Goal: Task Accomplishment & Management: Complete application form

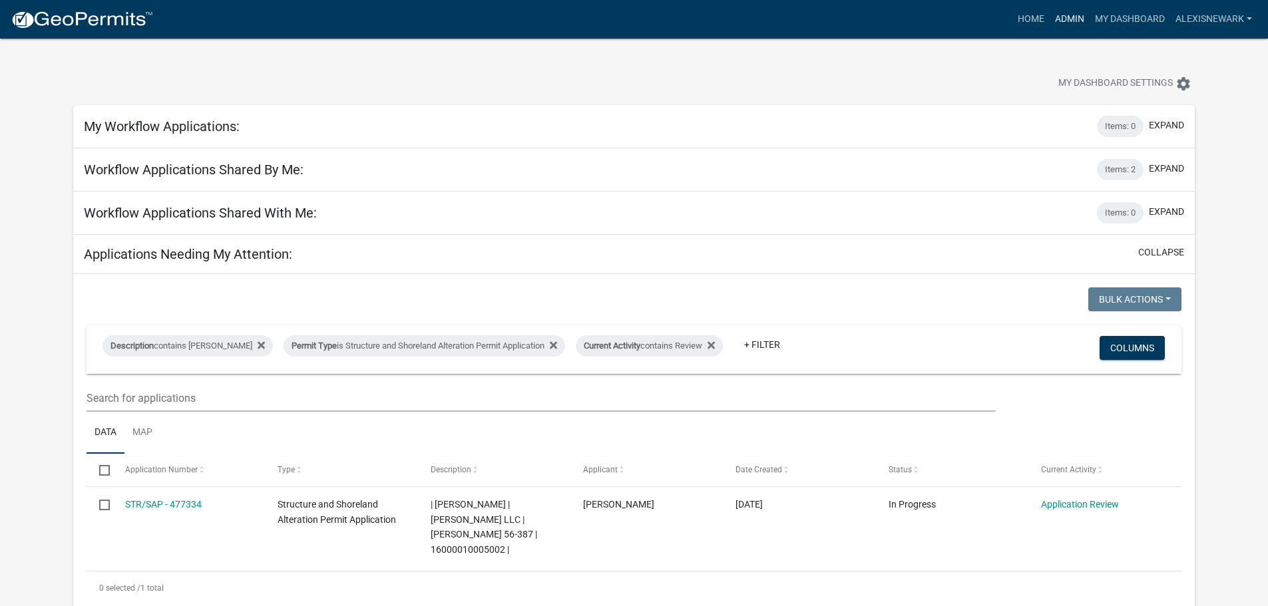
click at [1053, 22] on link "Admin" at bounding box center [1069, 19] width 40 height 25
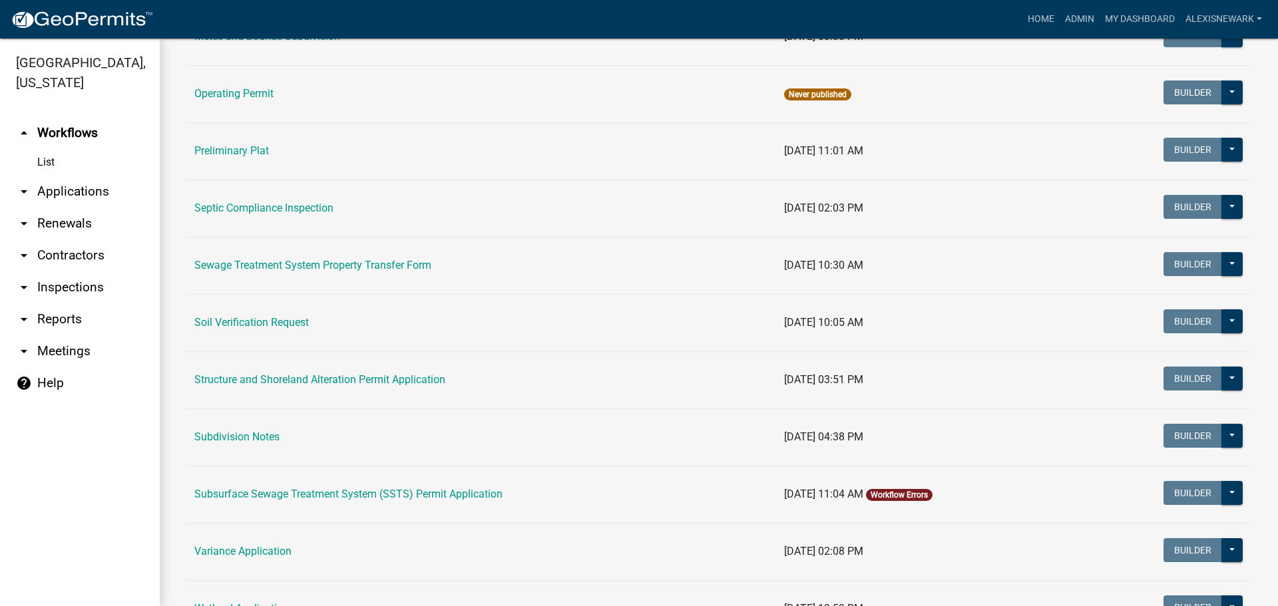
scroll to position [582, 0]
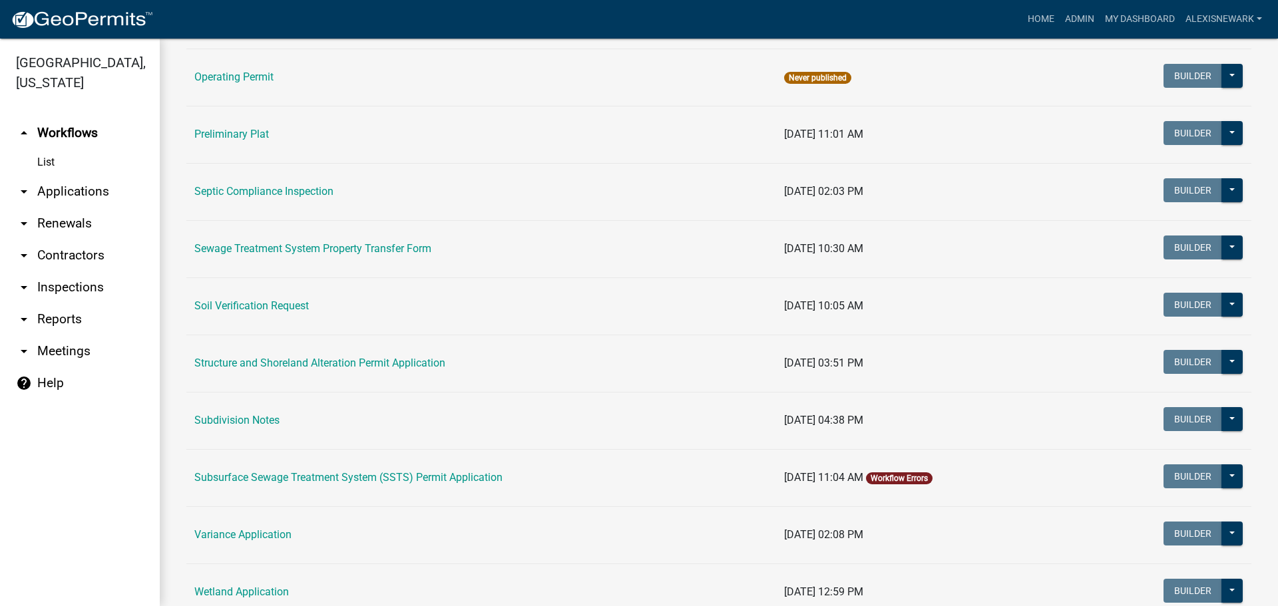
click at [375, 478] on link "Subsurface Sewage Treatment System (SSTS) Permit Application" at bounding box center [348, 477] width 308 height 13
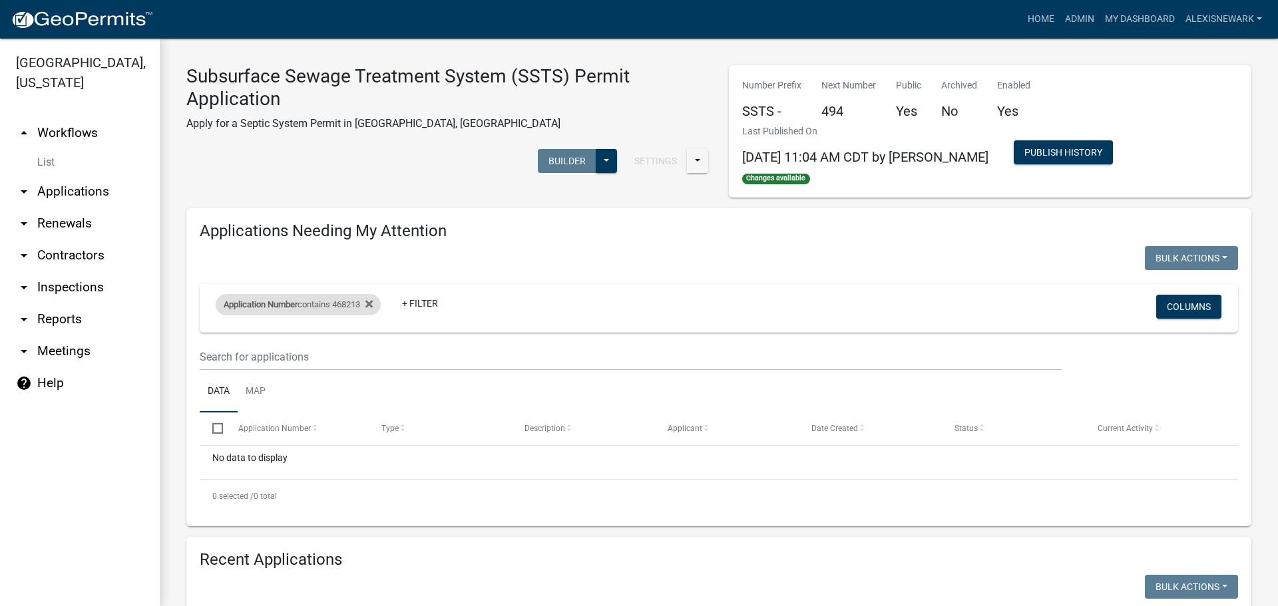
click at [349, 306] on div "Application Number contains 468213" at bounding box center [298, 304] width 165 height 21
click at [311, 355] on input "468213" at bounding box center [305, 354] width 122 height 27
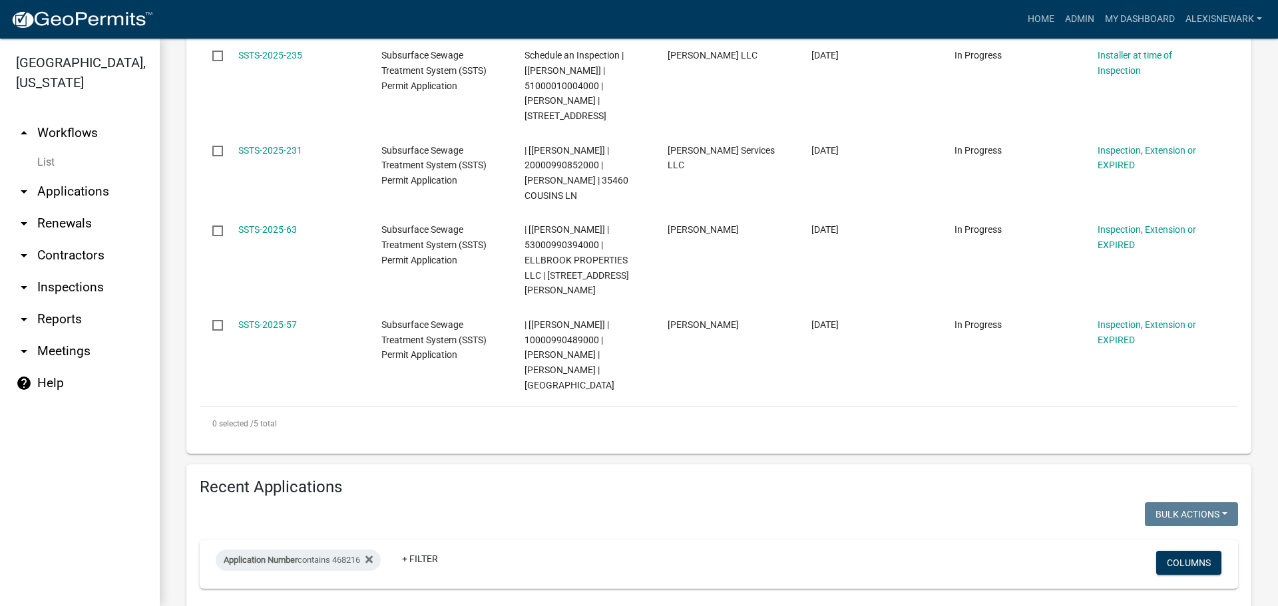
scroll to position [659, 0]
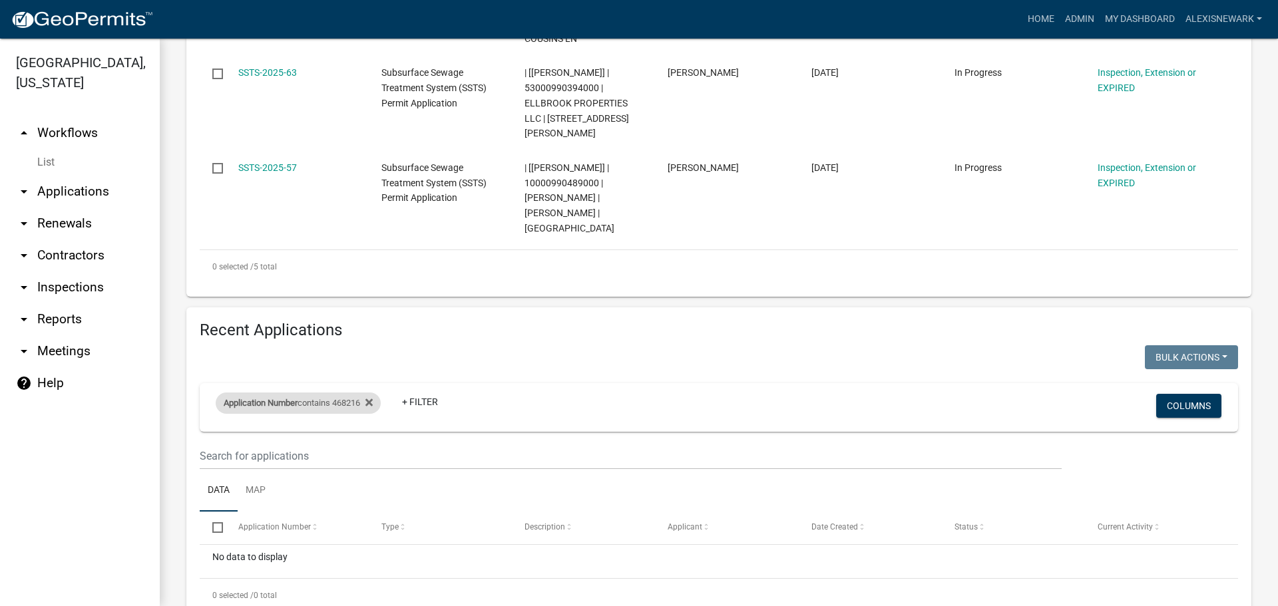
type input "414"
click at [351, 393] on div "Application Number contains 468216" at bounding box center [298, 403] width 165 height 21
click at [319, 396] on input "468216" at bounding box center [305, 407] width 122 height 27
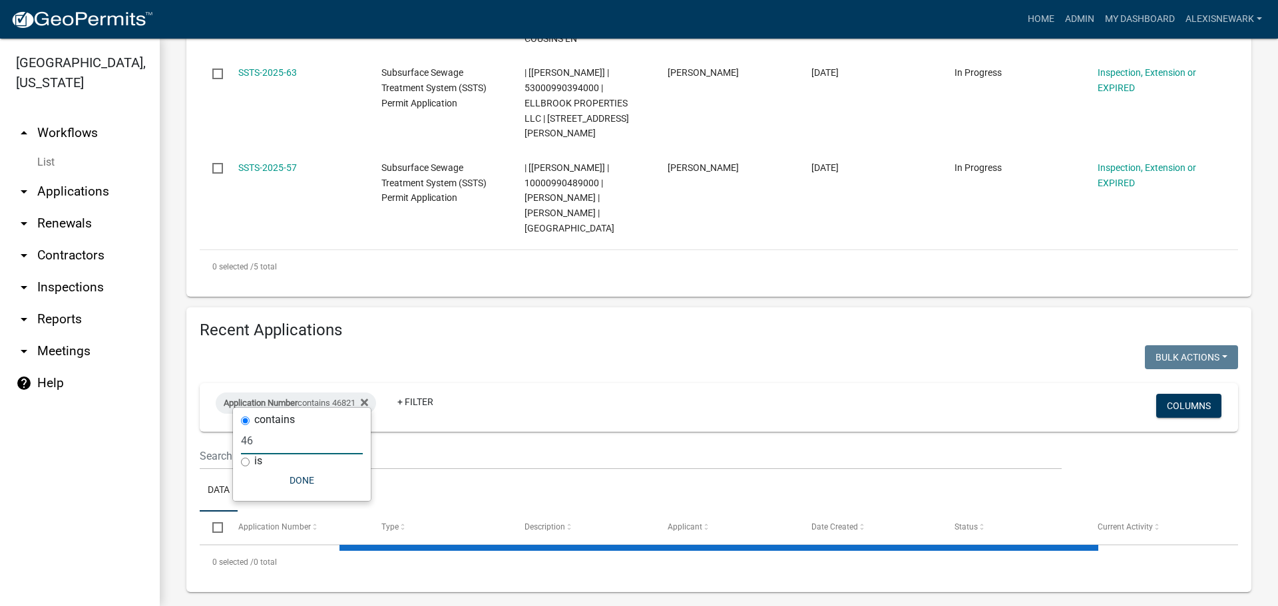
type input "4"
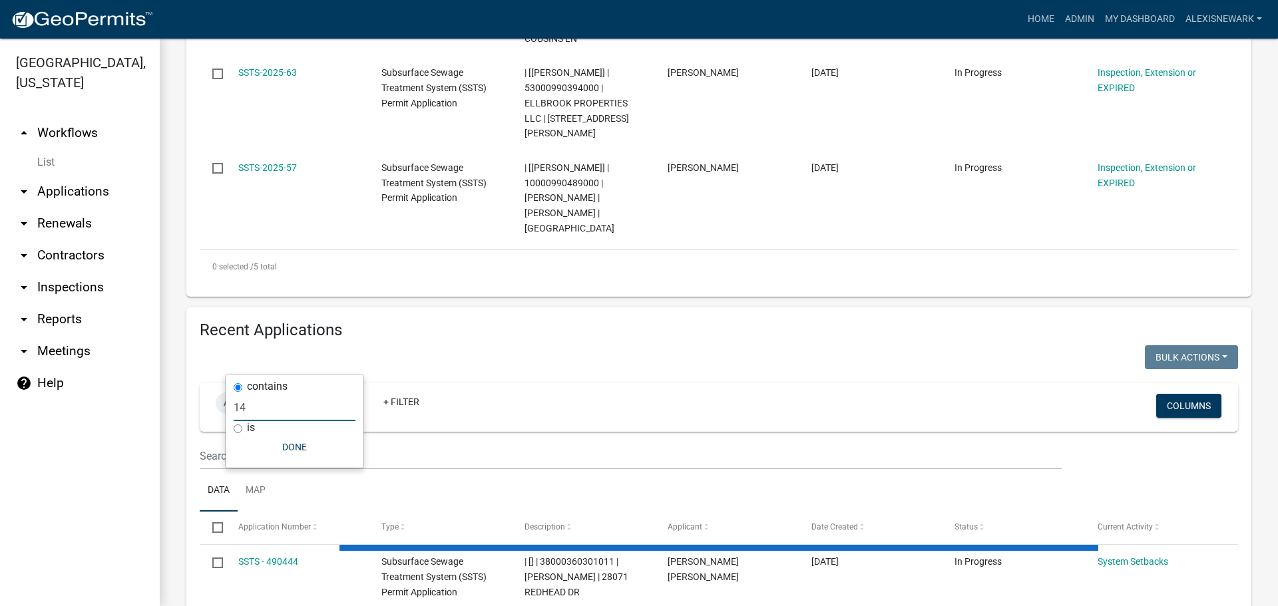
type input "1"
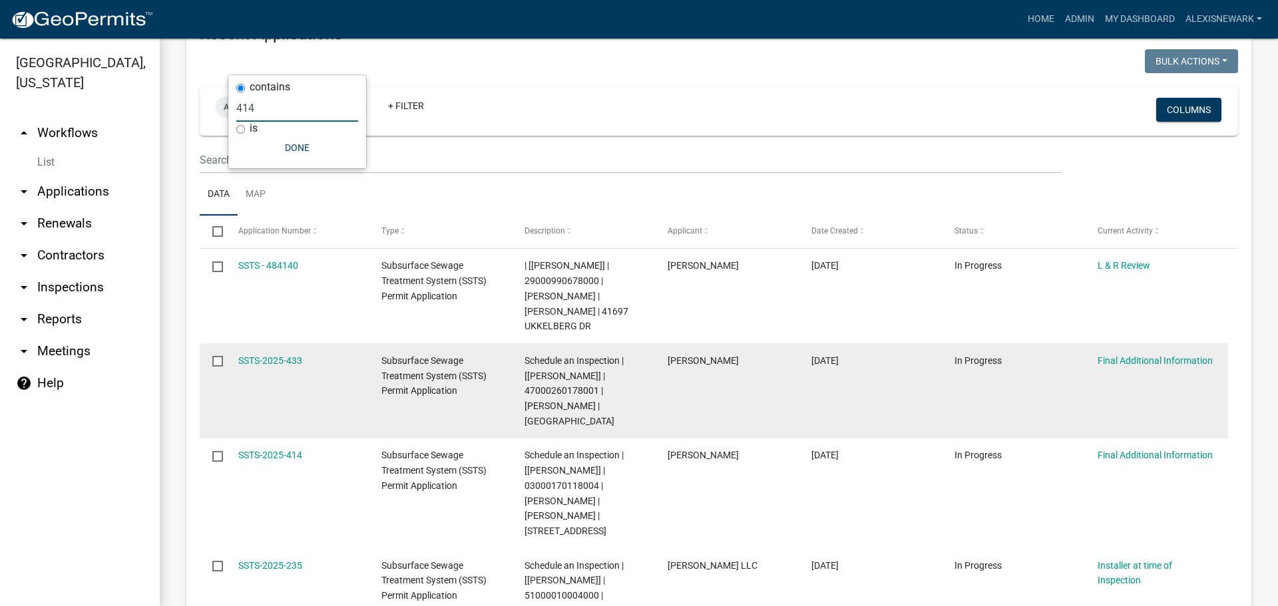
scroll to position [959, 0]
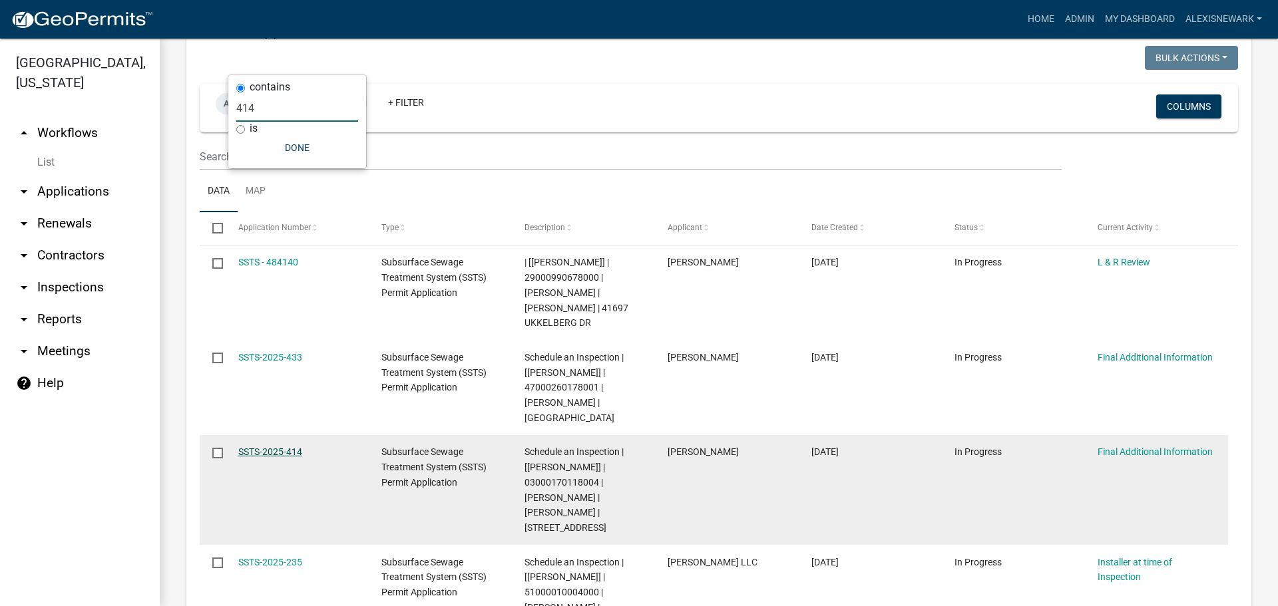
type input "414"
click at [270, 446] on link "SSTS-2025-414" at bounding box center [270, 451] width 64 height 11
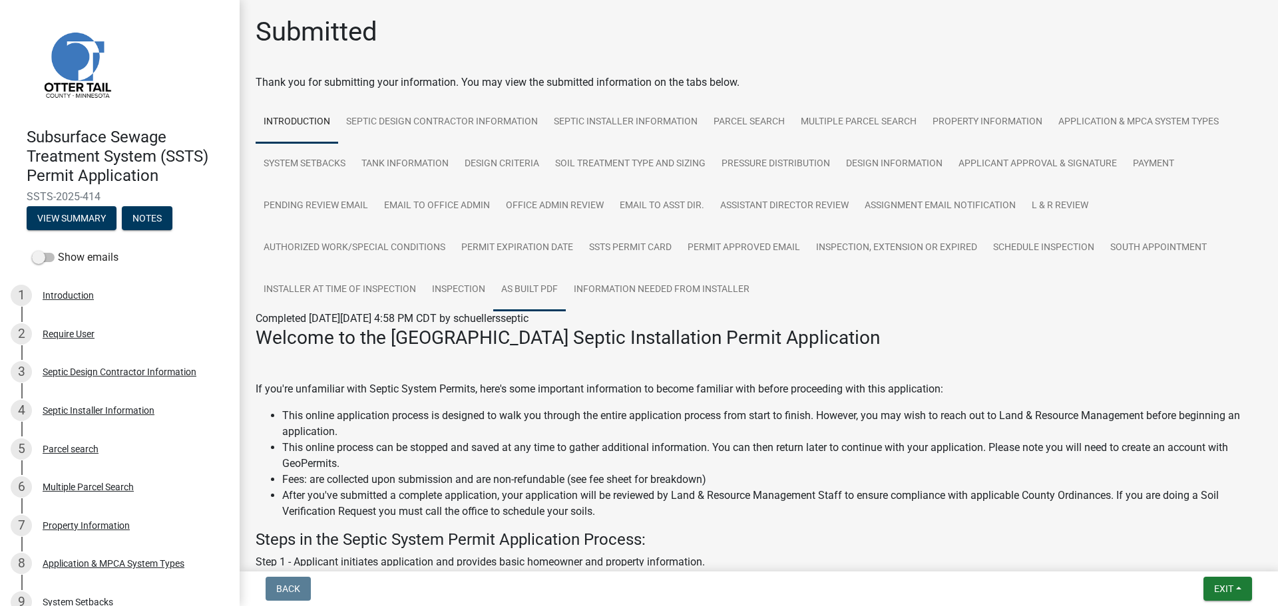
click at [545, 287] on link "As built pdf" at bounding box center [529, 290] width 73 height 43
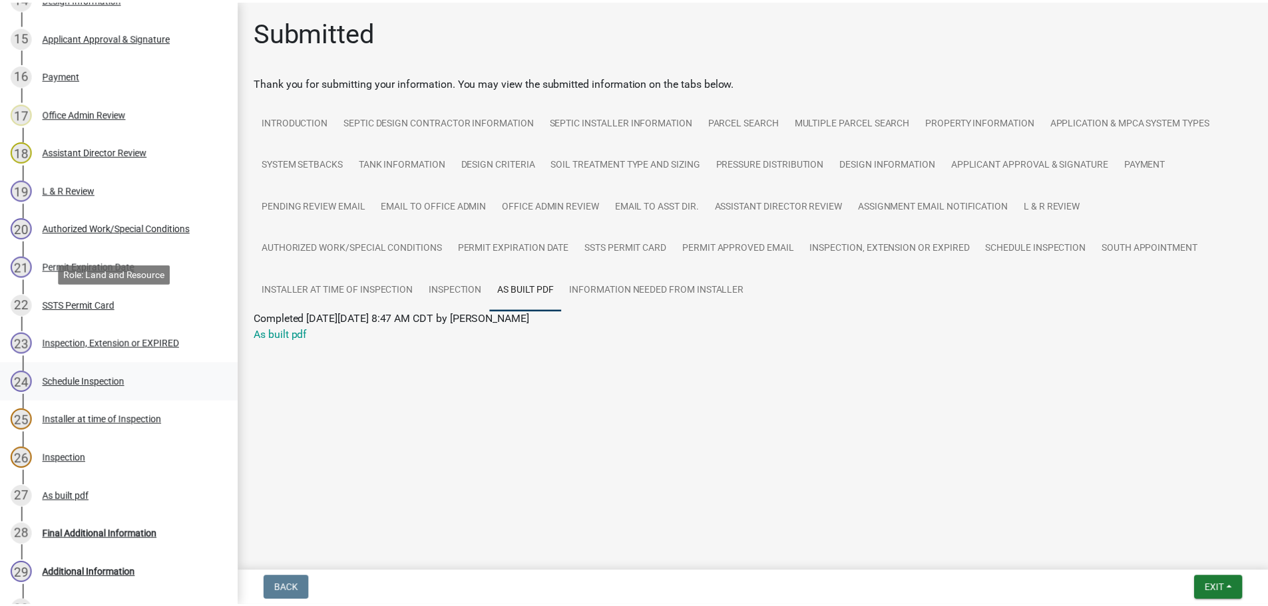
scroll to position [944, 0]
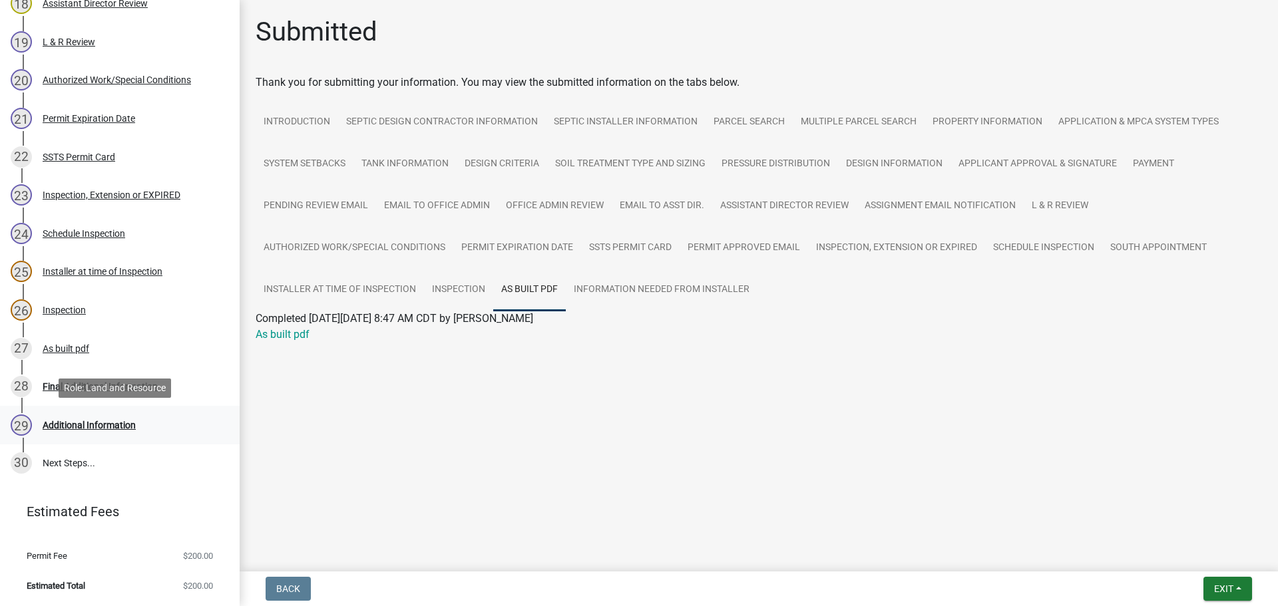
click at [121, 413] on link "29 Additional Information" at bounding box center [120, 425] width 240 height 39
click at [138, 421] on div "29 Additional Information" at bounding box center [115, 425] width 208 height 21
click at [146, 390] on div "Final Additional Information" at bounding box center [100, 386] width 115 height 9
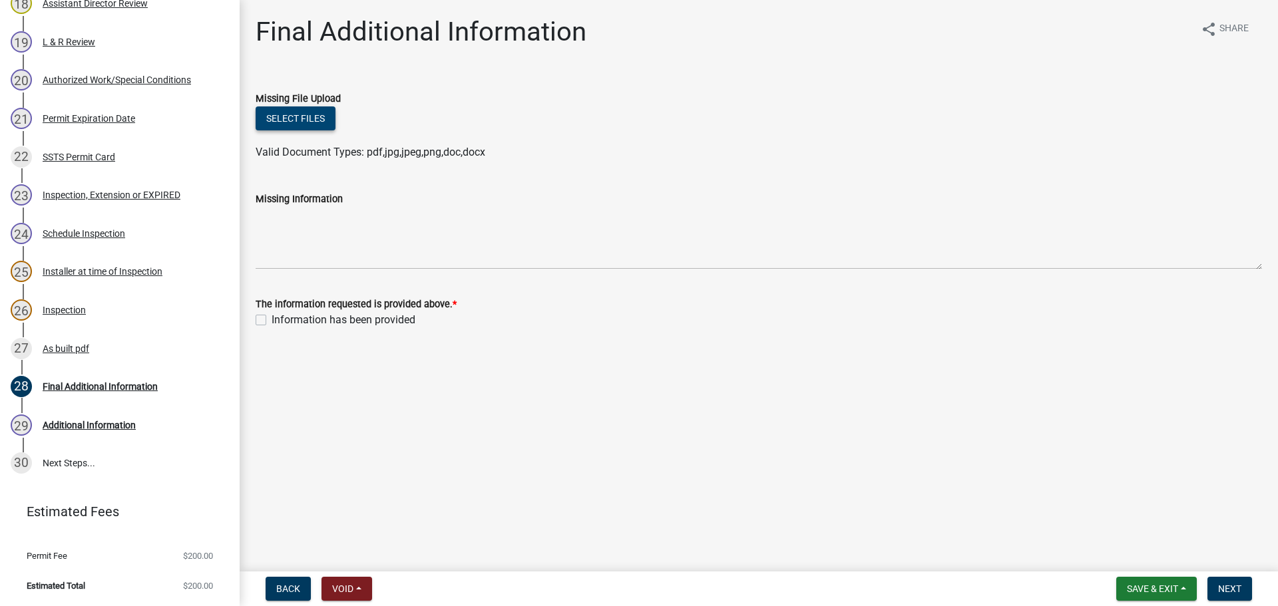
click at [329, 127] on button "Select files" at bounding box center [296, 118] width 80 height 24
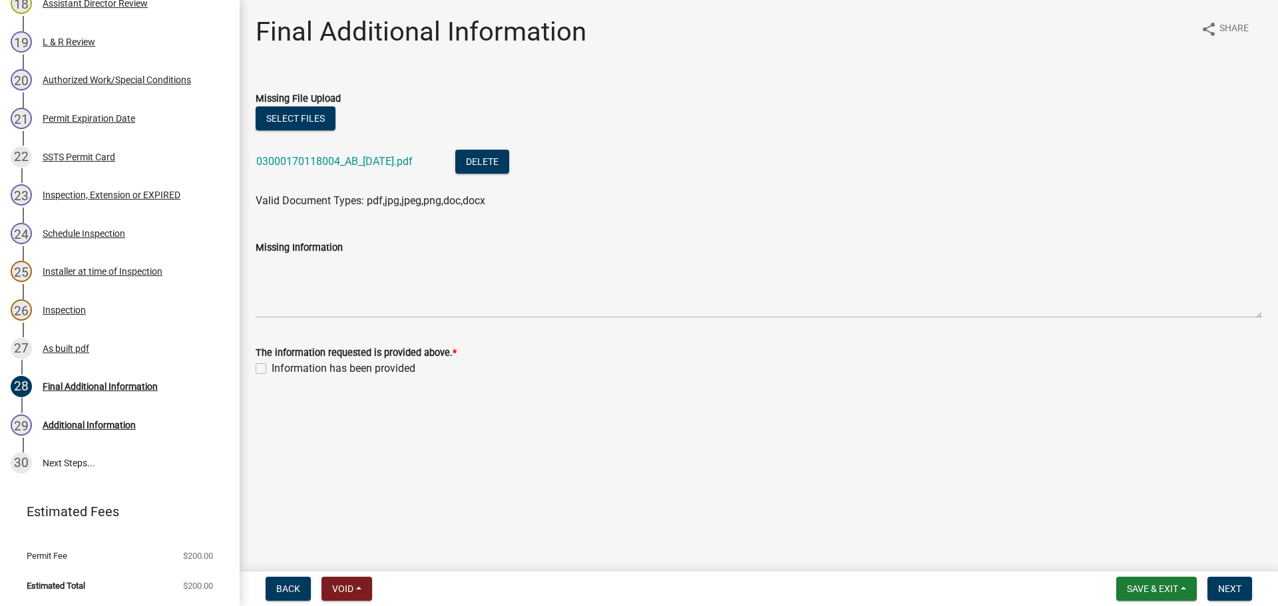
click at [263, 349] on label "The information requested is provided above. *" at bounding box center [356, 353] width 201 height 9
click at [262, 363] on div "Information has been provided" at bounding box center [759, 369] width 1006 height 16
click at [271, 370] on label "Information has been provided" at bounding box center [343, 369] width 144 height 16
click at [271, 369] on input "Information has been provided" at bounding box center [275, 365] width 9 height 9
checkbox input "true"
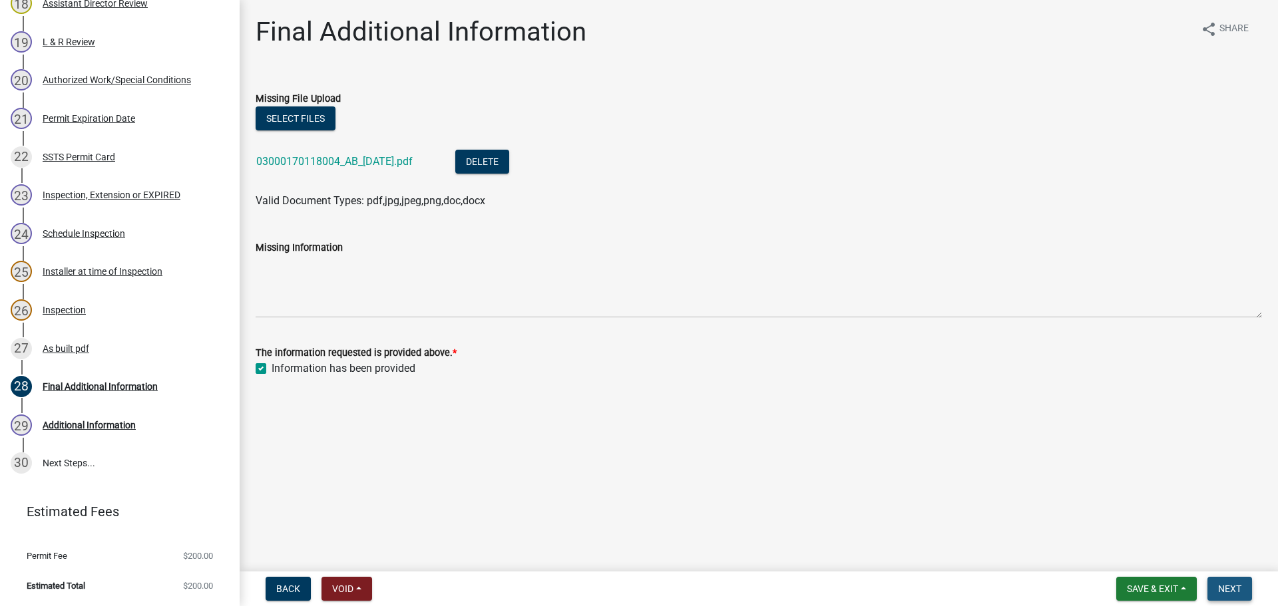
click at [1228, 580] on button "Next" at bounding box center [1229, 589] width 45 height 24
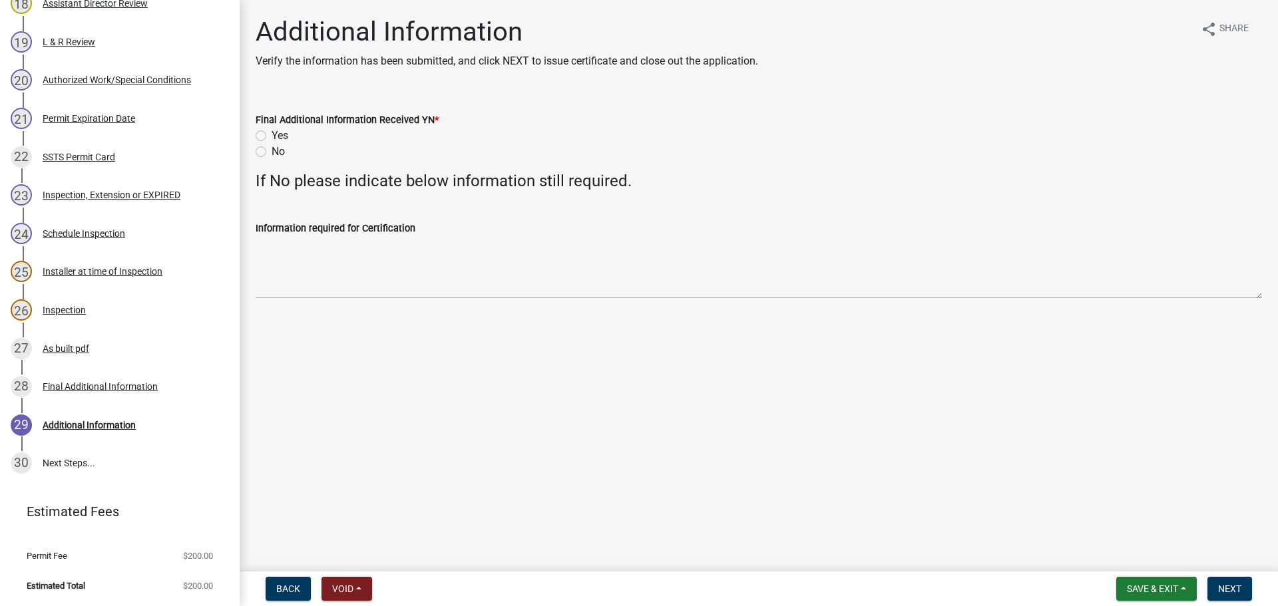
click at [271, 131] on label "Yes" at bounding box center [279, 136] width 17 height 16
click at [271, 131] on input "Yes" at bounding box center [275, 132] width 9 height 9
radio input "true"
click at [1241, 580] on button "Next" at bounding box center [1229, 589] width 45 height 24
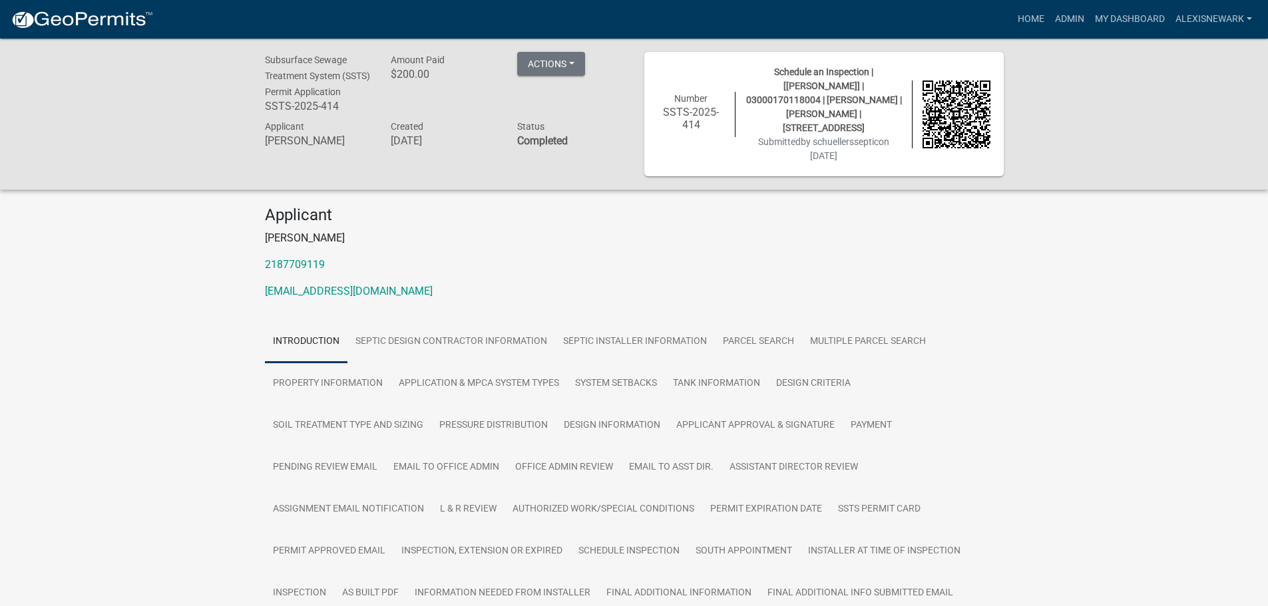
scroll to position [283, 0]
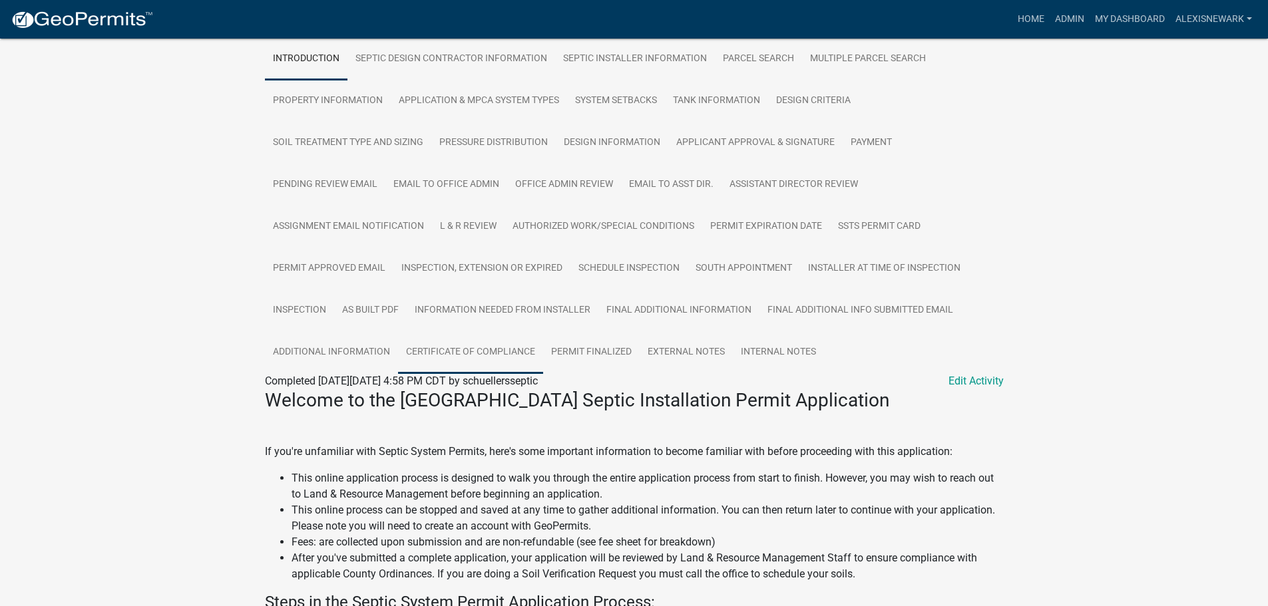
click at [500, 343] on link "Certificate of Compliance" at bounding box center [470, 352] width 145 height 43
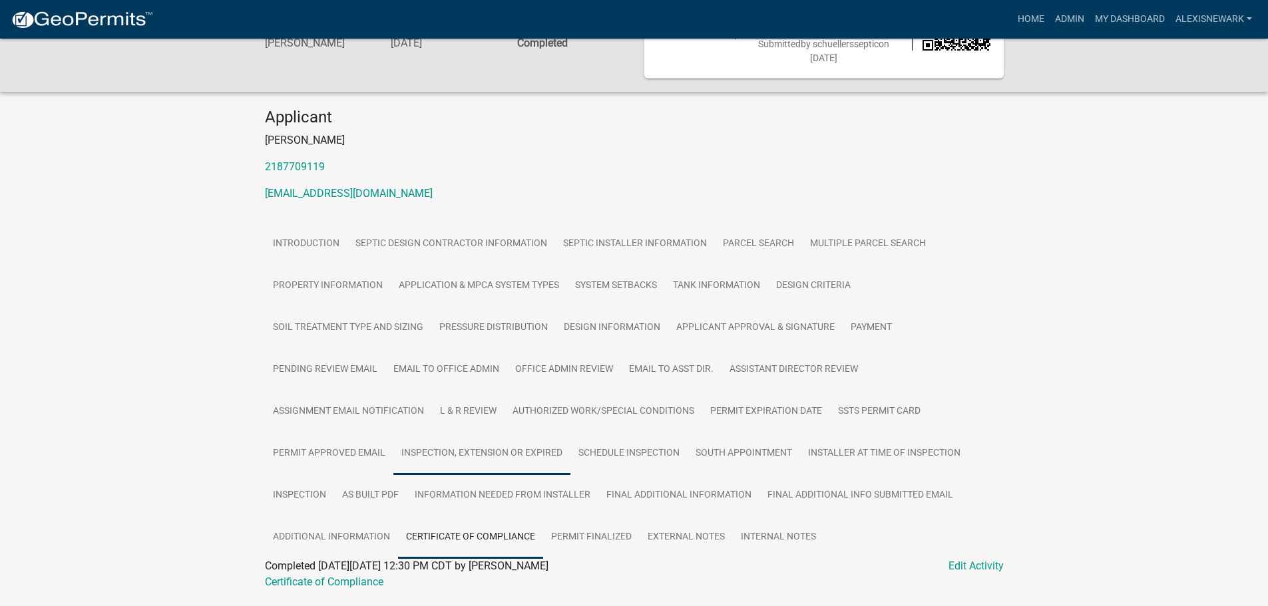
scroll to position [130, 0]
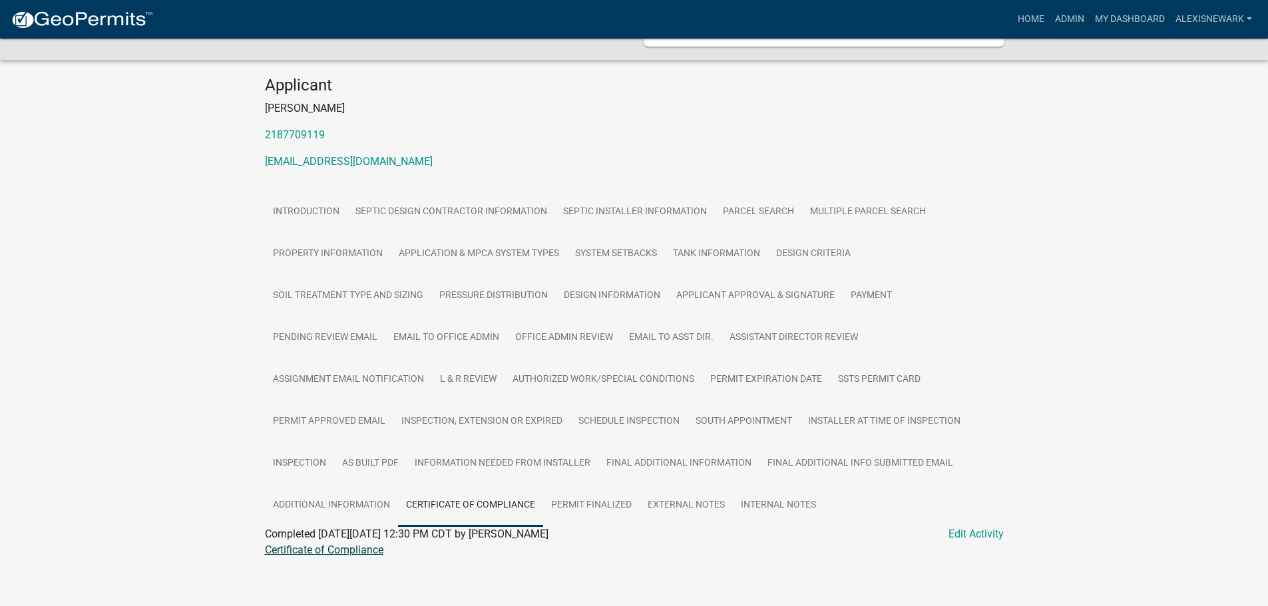
click at [361, 548] on link "Certificate of Compliance" at bounding box center [324, 550] width 118 height 13
click at [1091, 17] on link "My Dashboard" at bounding box center [1129, 19] width 81 height 25
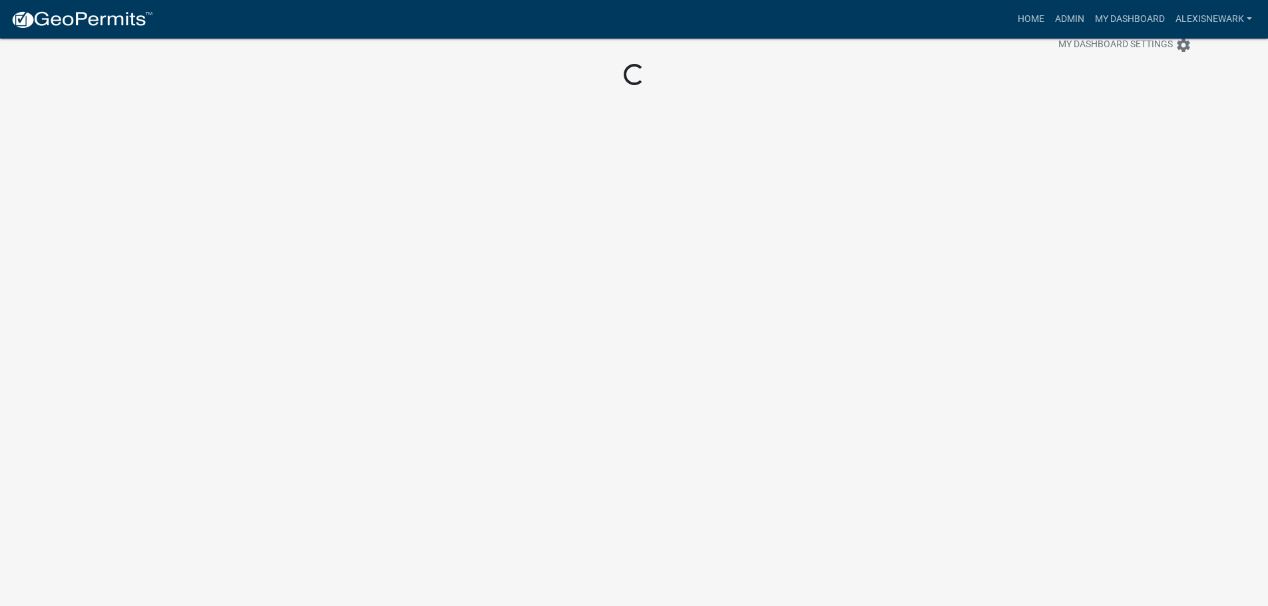
scroll to position [39, 0]
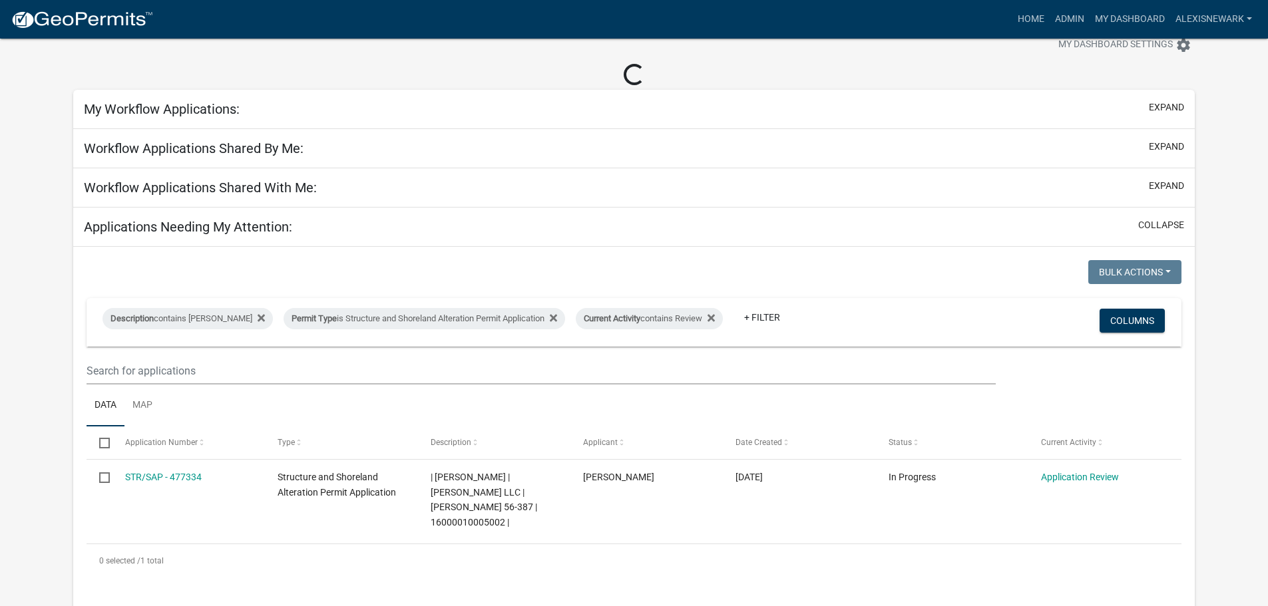
scroll to position [130, 0]
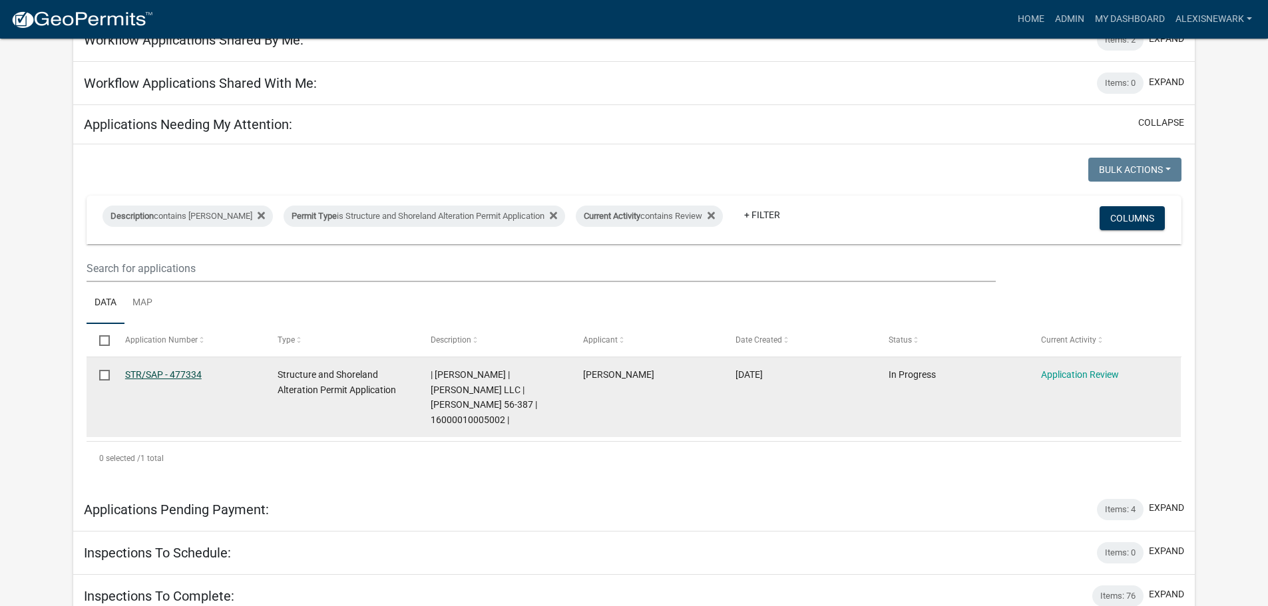
click at [190, 373] on link "STR/SAP - 477334" at bounding box center [163, 374] width 77 height 11
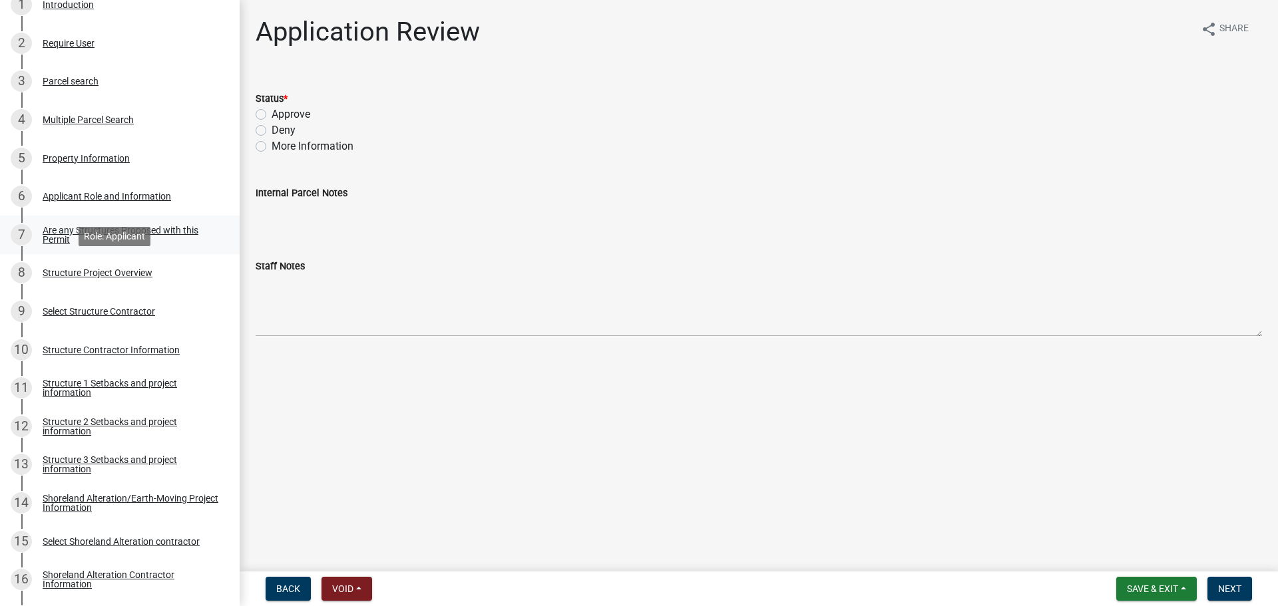
scroll to position [250, 0]
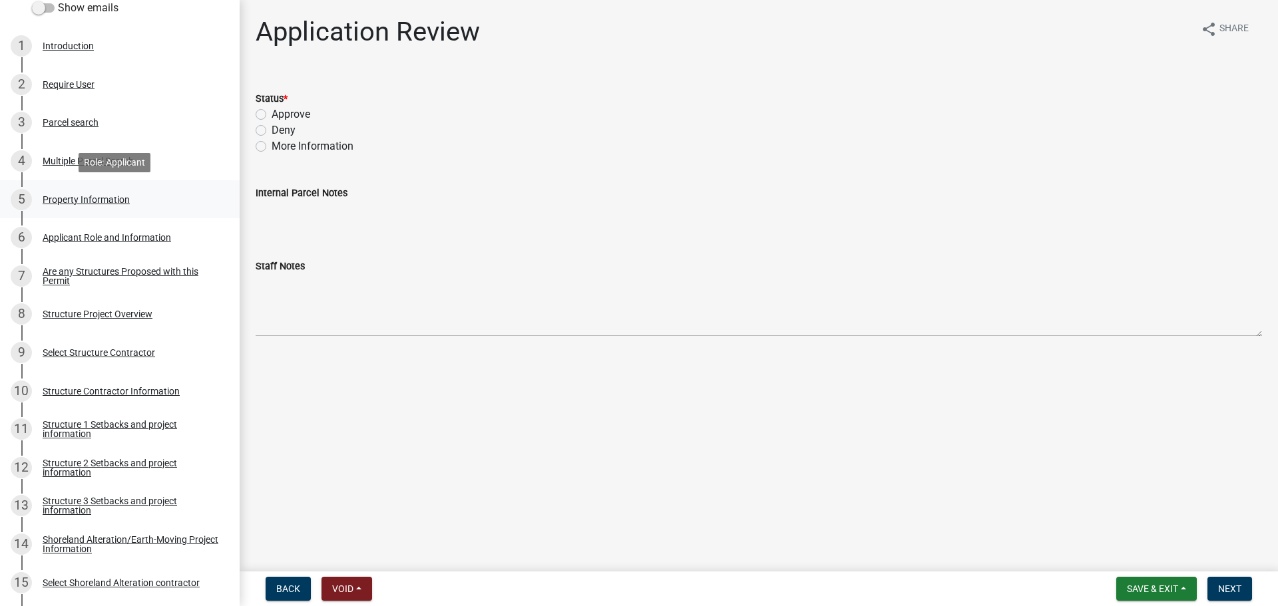
click at [127, 201] on div "Property Information" at bounding box center [86, 199] width 87 height 9
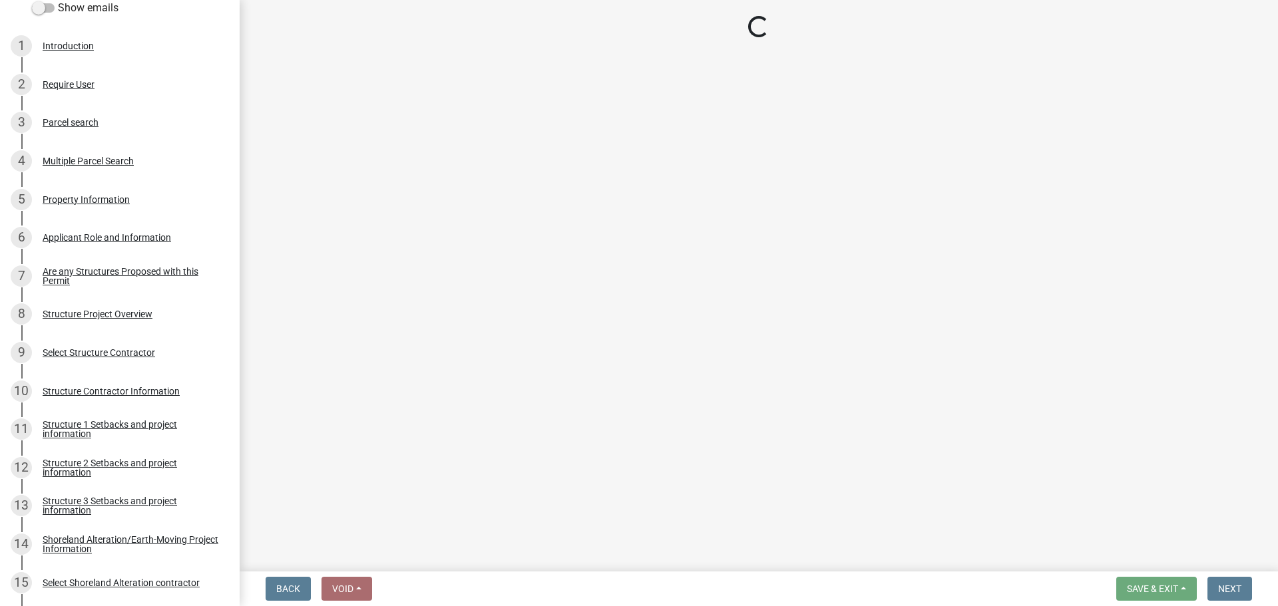
select select "aa55da6c-0052-48d0-9a8e-44a8e6967964"
select select "bc95ce3f-9706-43bd-97a5-80c1e912429f"
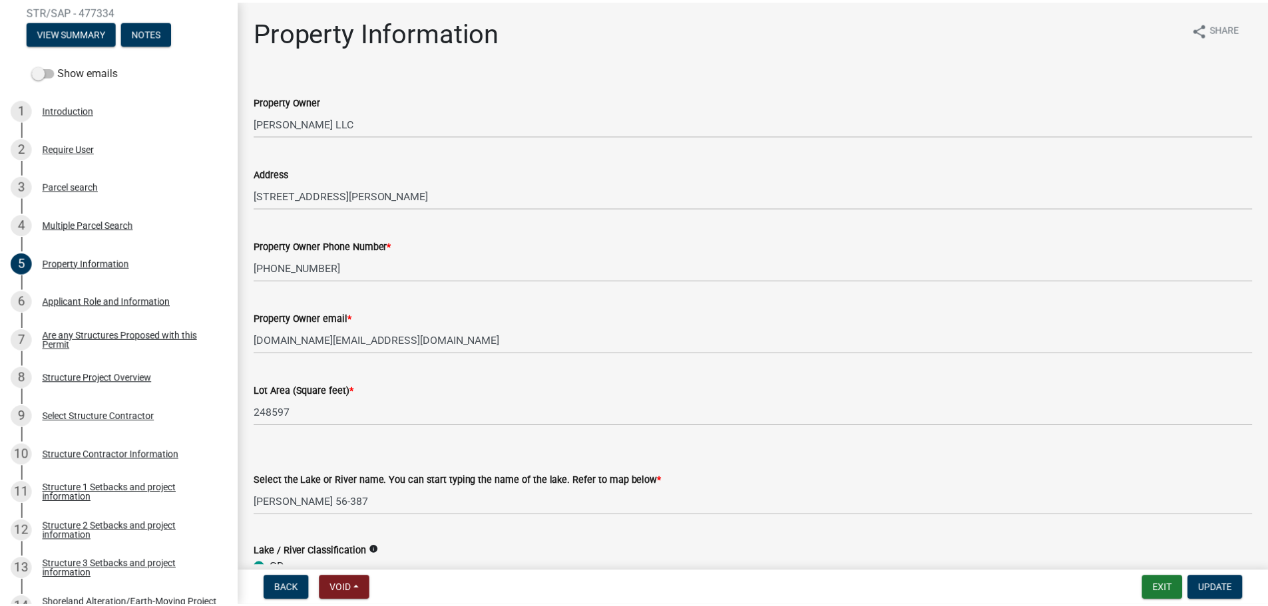
scroll to position [0, 0]
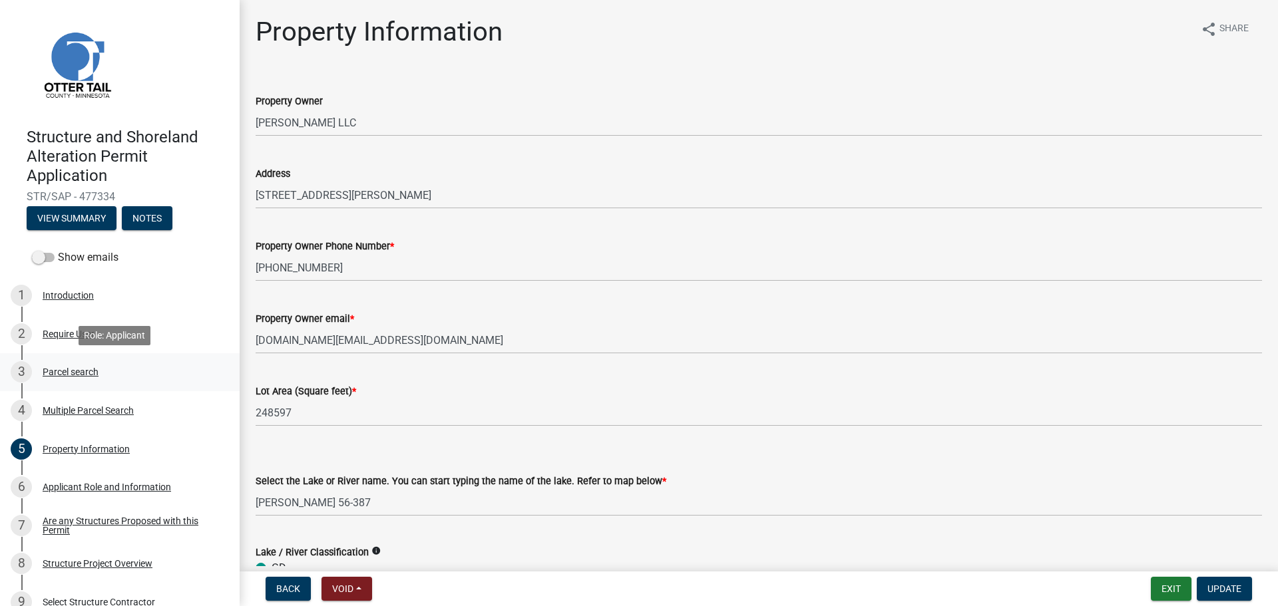
click at [180, 378] on div "3 Parcel search" at bounding box center [115, 371] width 208 height 21
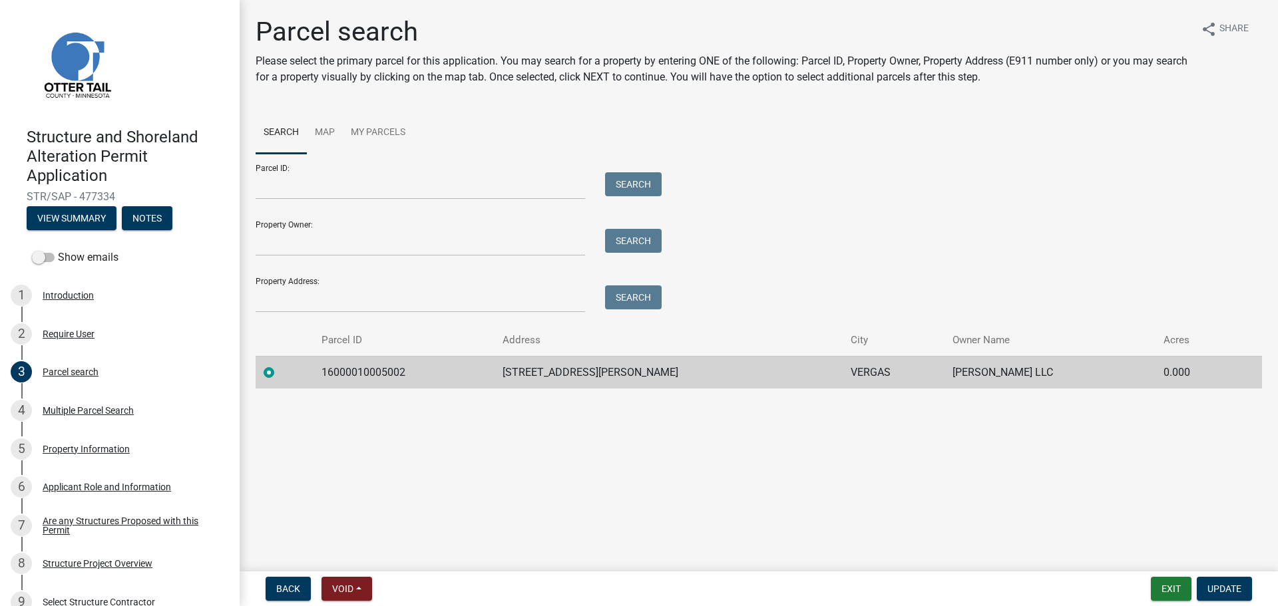
click at [399, 369] on td "16000010005002" at bounding box center [403, 372] width 181 height 33
click at [398, 371] on td "16000010005002" at bounding box center [403, 372] width 181 height 33
copy td "16000010005002"
click at [138, 339] on div "2 Require User" at bounding box center [115, 333] width 208 height 21
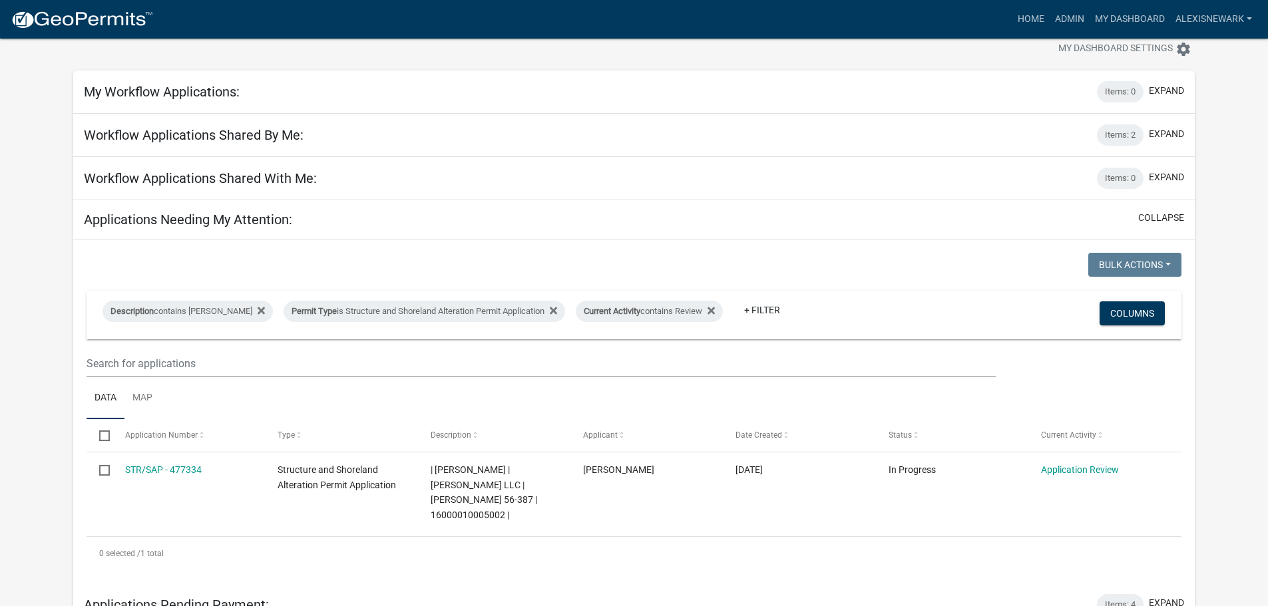
scroll to position [33, 0]
click at [1077, 24] on link "Admin" at bounding box center [1069, 19] width 40 height 25
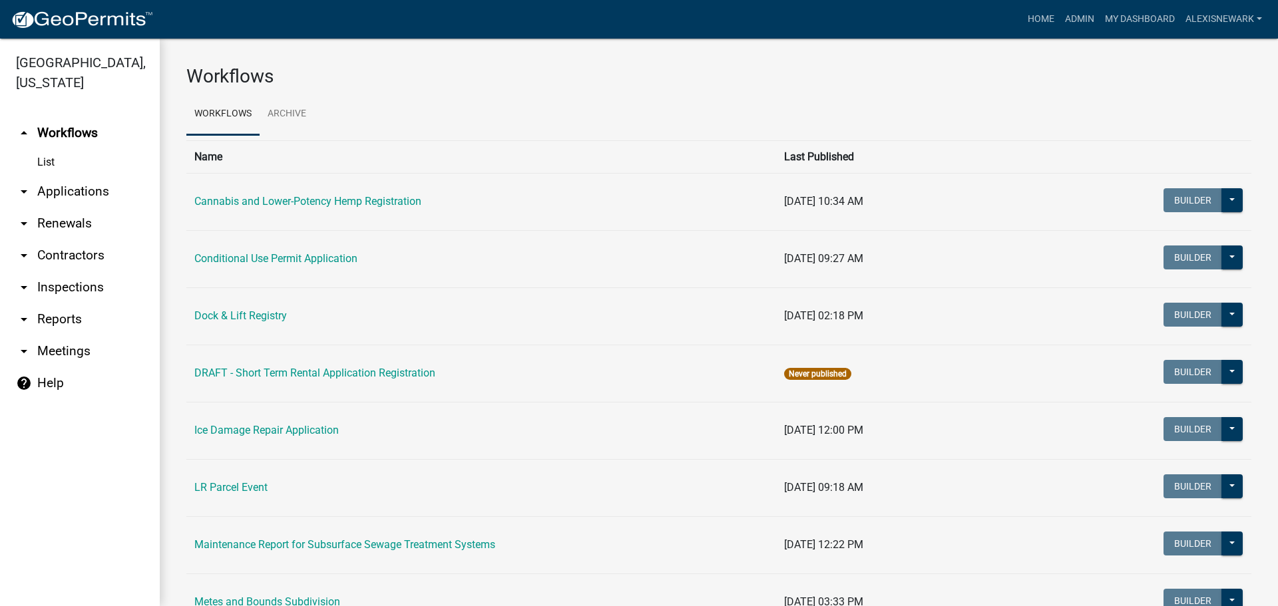
click at [93, 195] on link "arrow_drop_down Applications" at bounding box center [80, 192] width 160 height 32
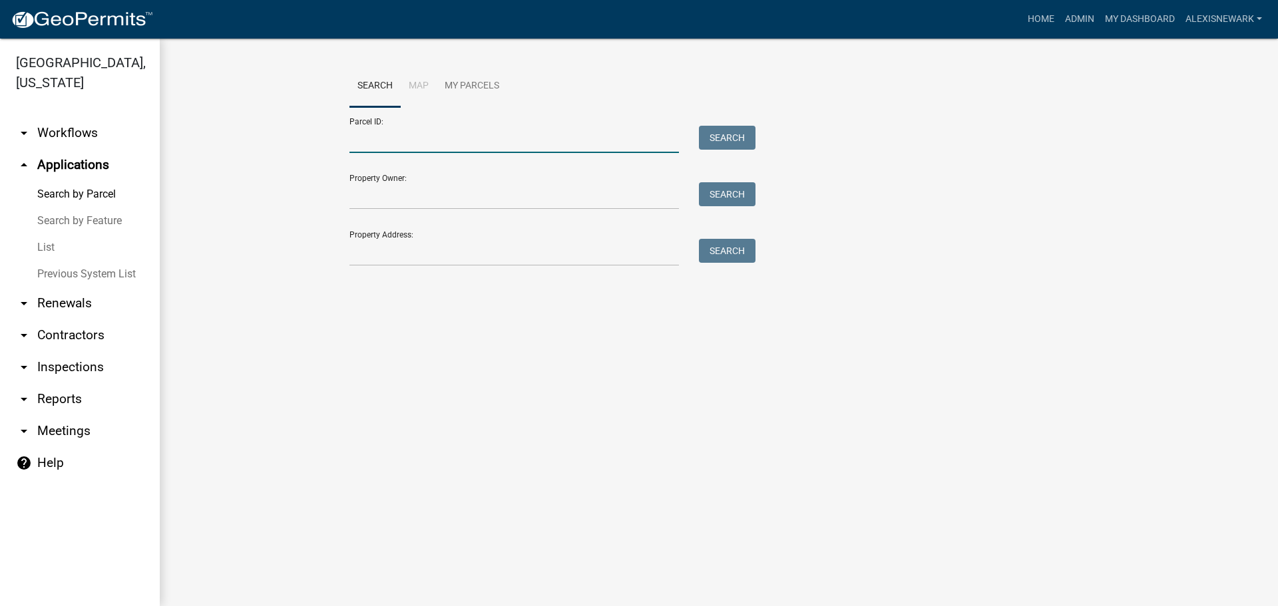
click at [381, 130] on input "Parcel ID:" at bounding box center [513, 139] width 329 height 27
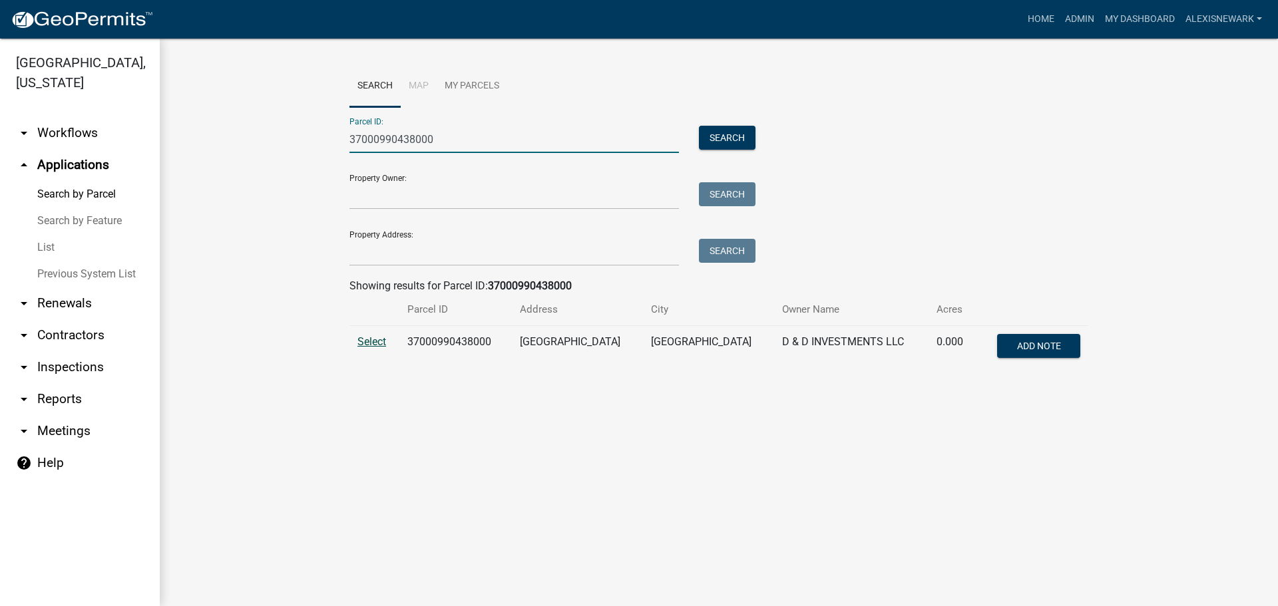
type input "37000990438000"
click at [375, 341] on span "Select" at bounding box center [371, 341] width 29 height 13
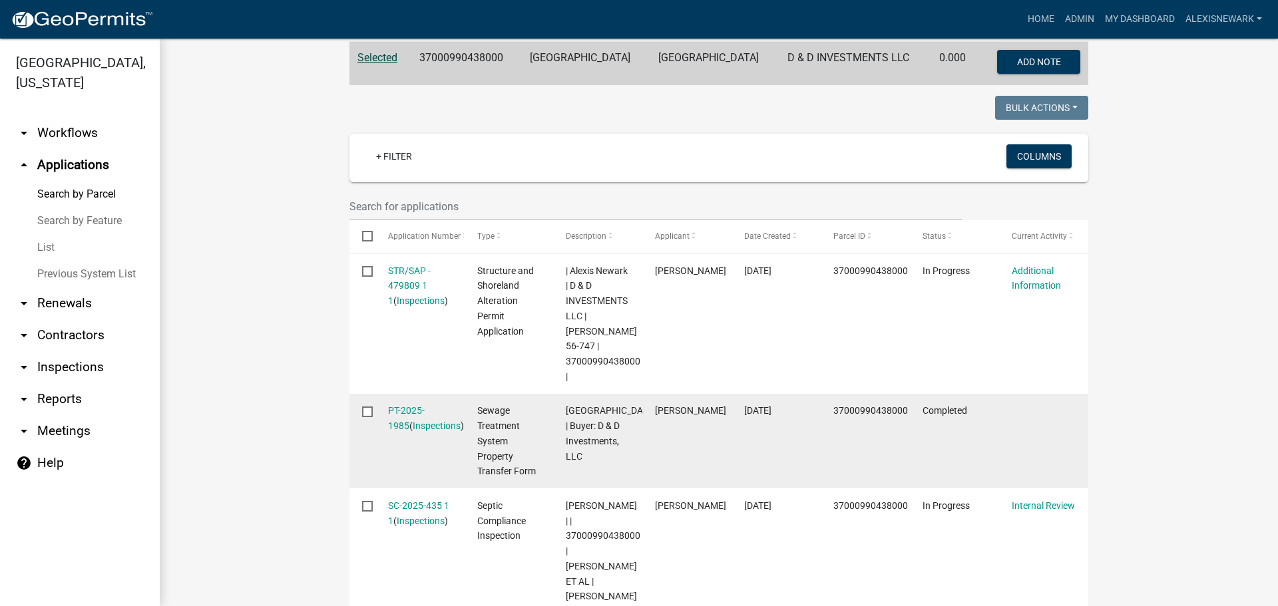
scroll to position [433, 0]
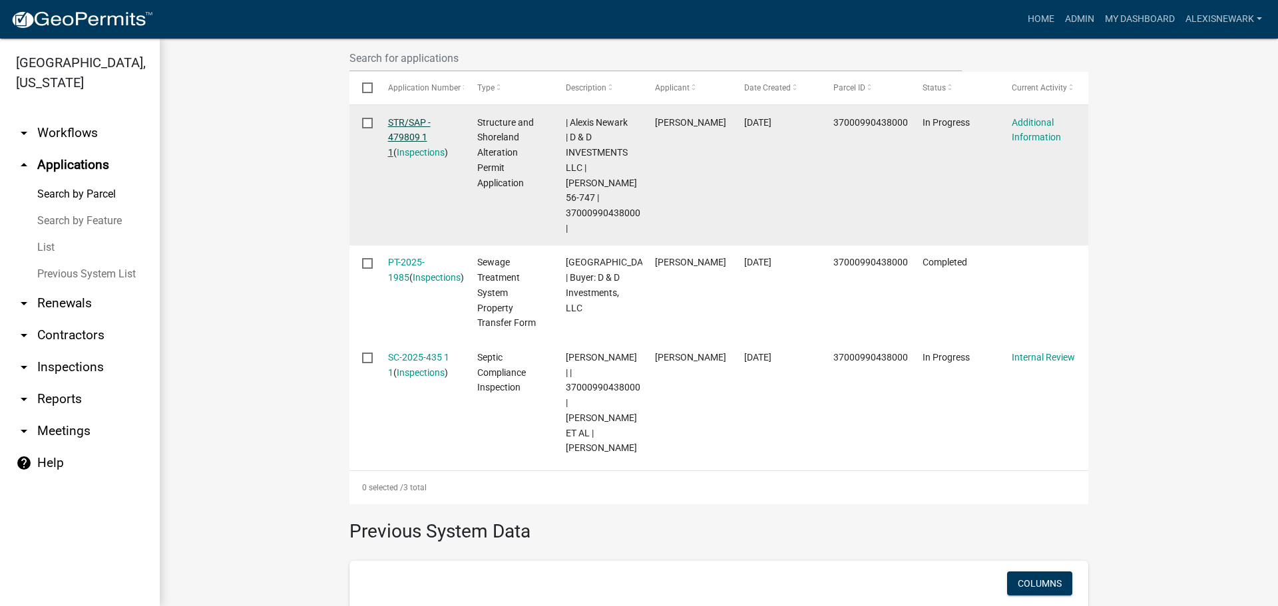
click at [415, 125] on link "STR/SAP - 479809 1 1" at bounding box center [409, 137] width 43 height 41
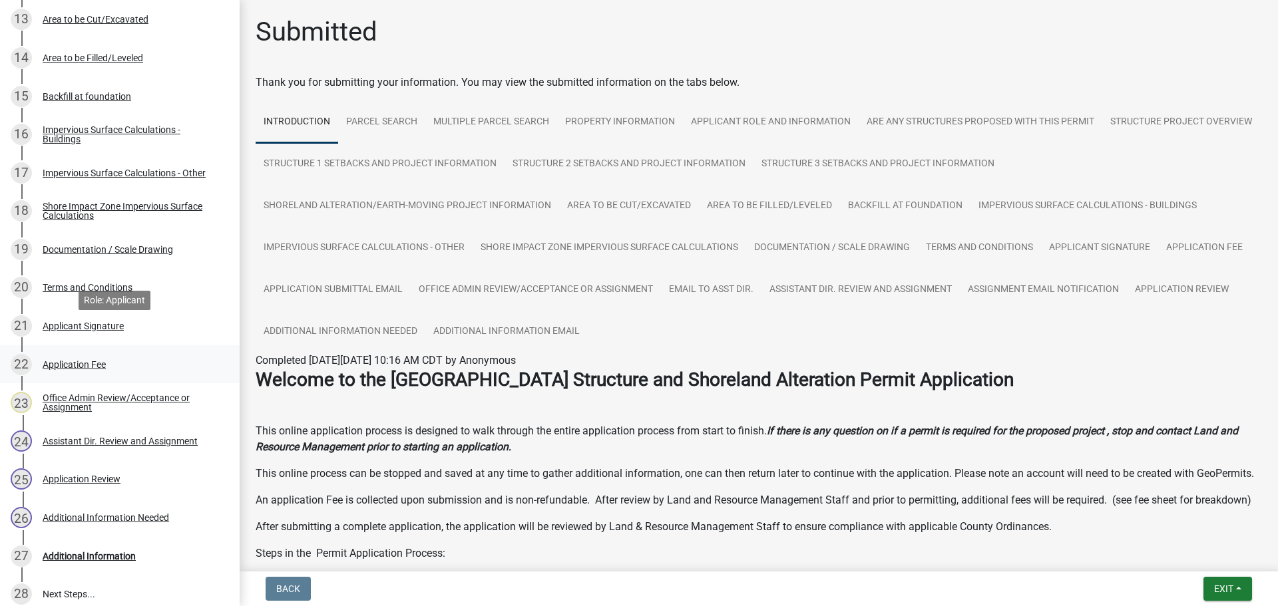
scroll to position [765, 0]
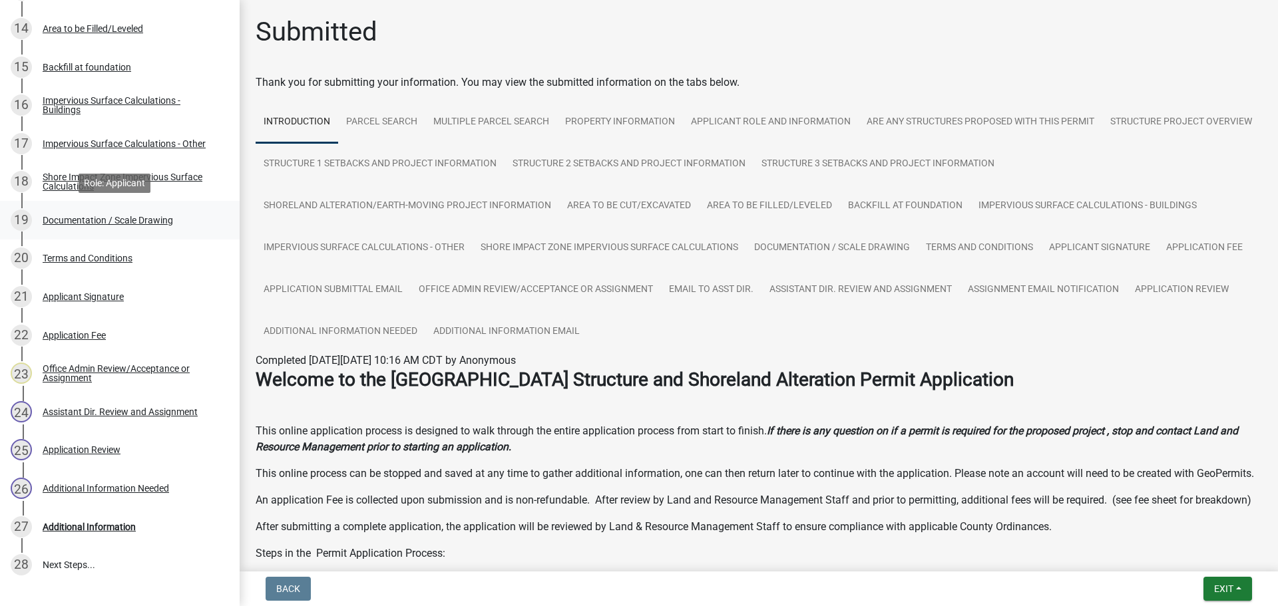
click at [147, 219] on div "Documentation / Scale Drawing" at bounding box center [108, 220] width 130 height 9
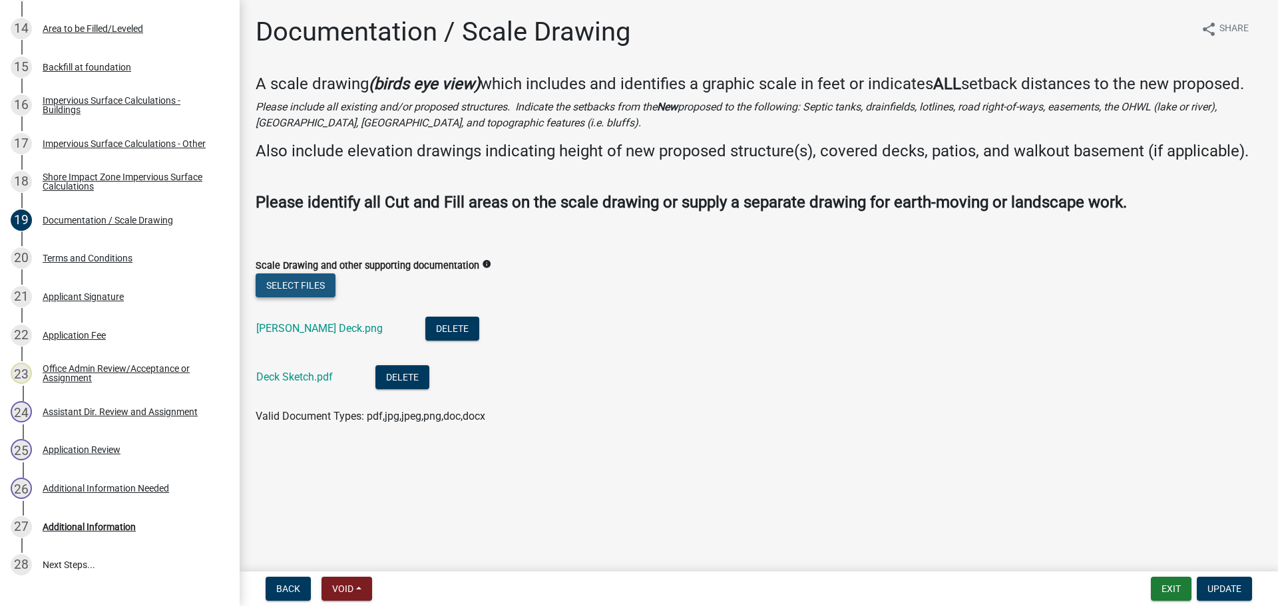
click at [319, 295] on button "Select files" at bounding box center [296, 285] width 80 height 24
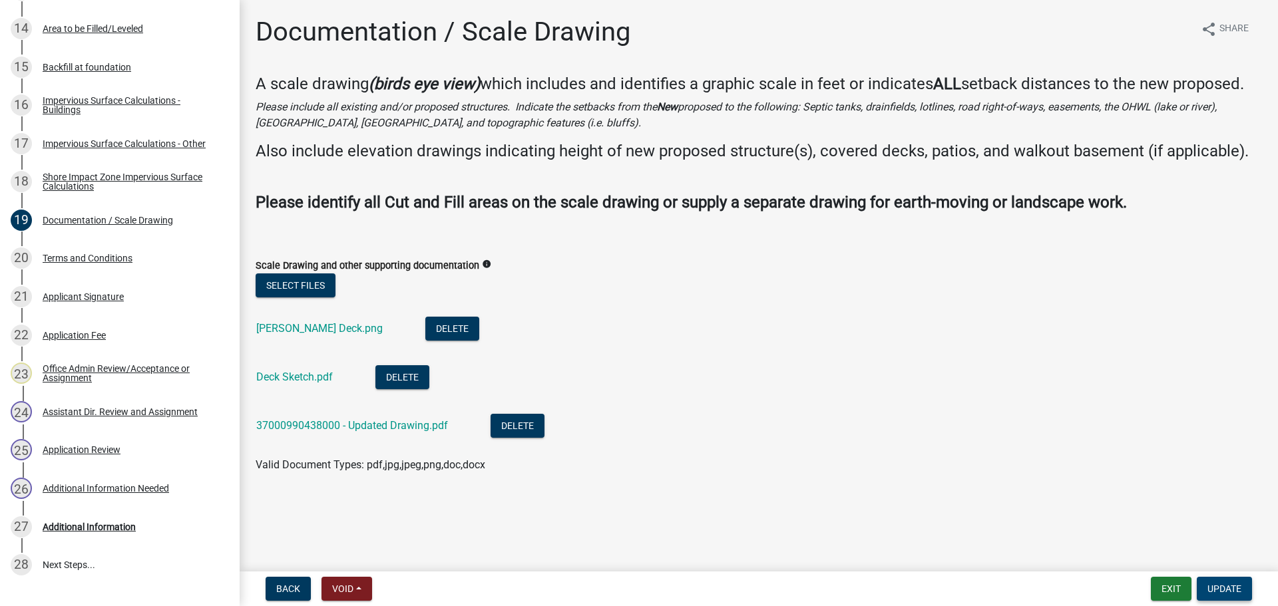
click at [1220, 582] on button "Update" at bounding box center [1223, 589] width 55 height 24
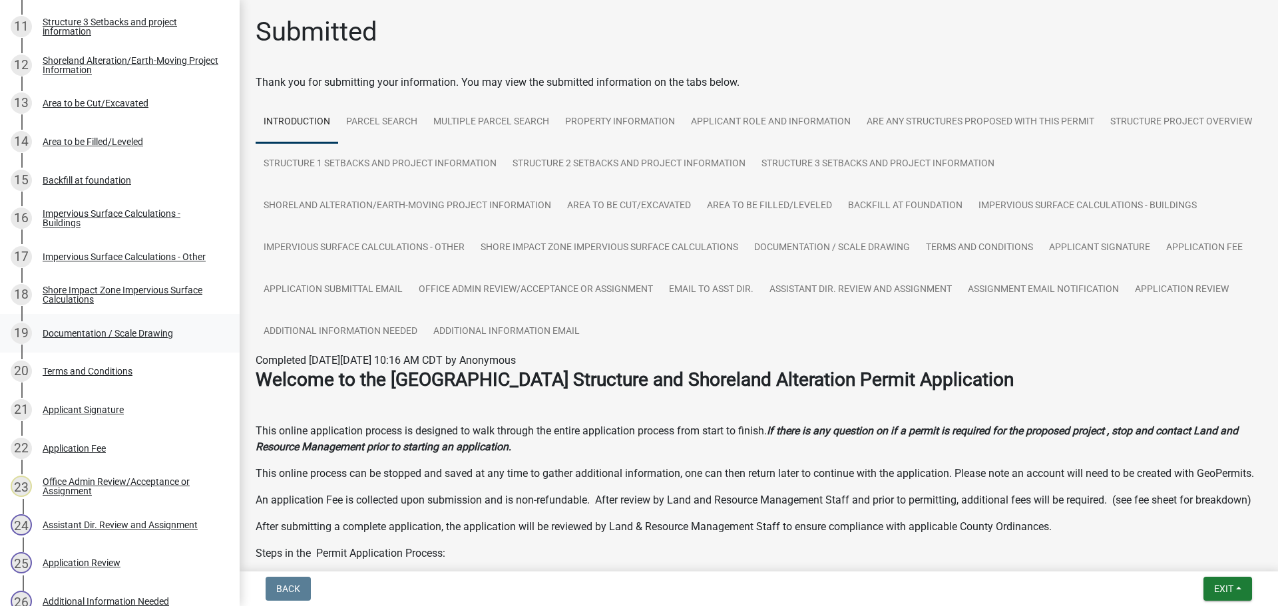
scroll to position [634, 0]
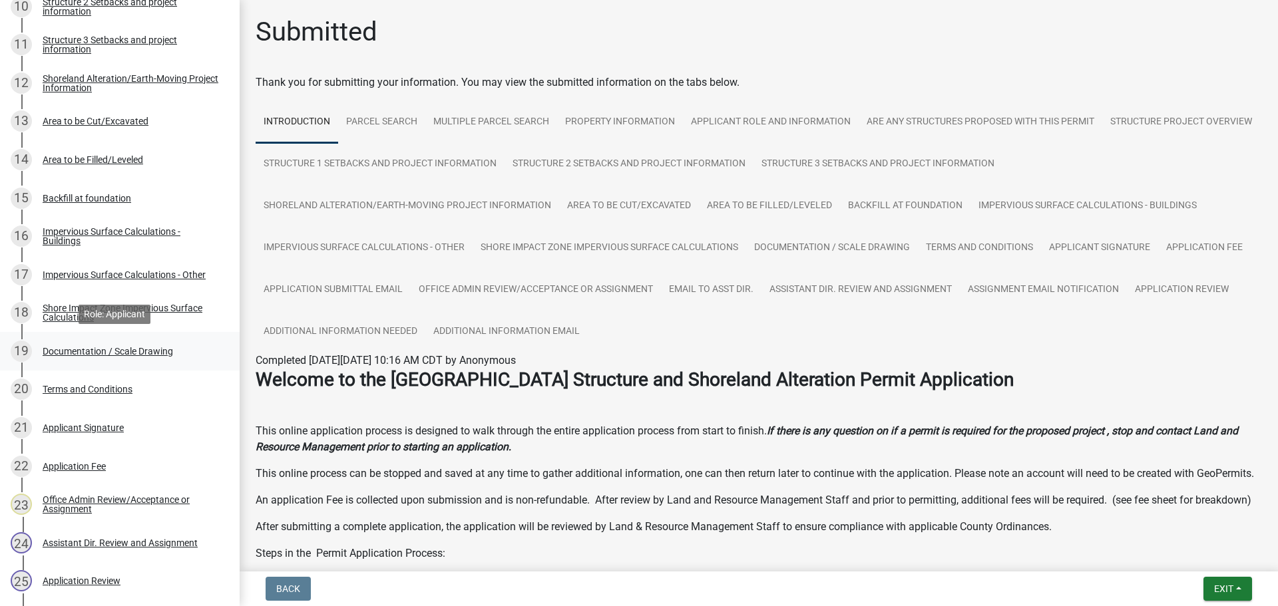
click at [155, 354] on div "Documentation / Scale Drawing" at bounding box center [108, 351] width 130 height 9
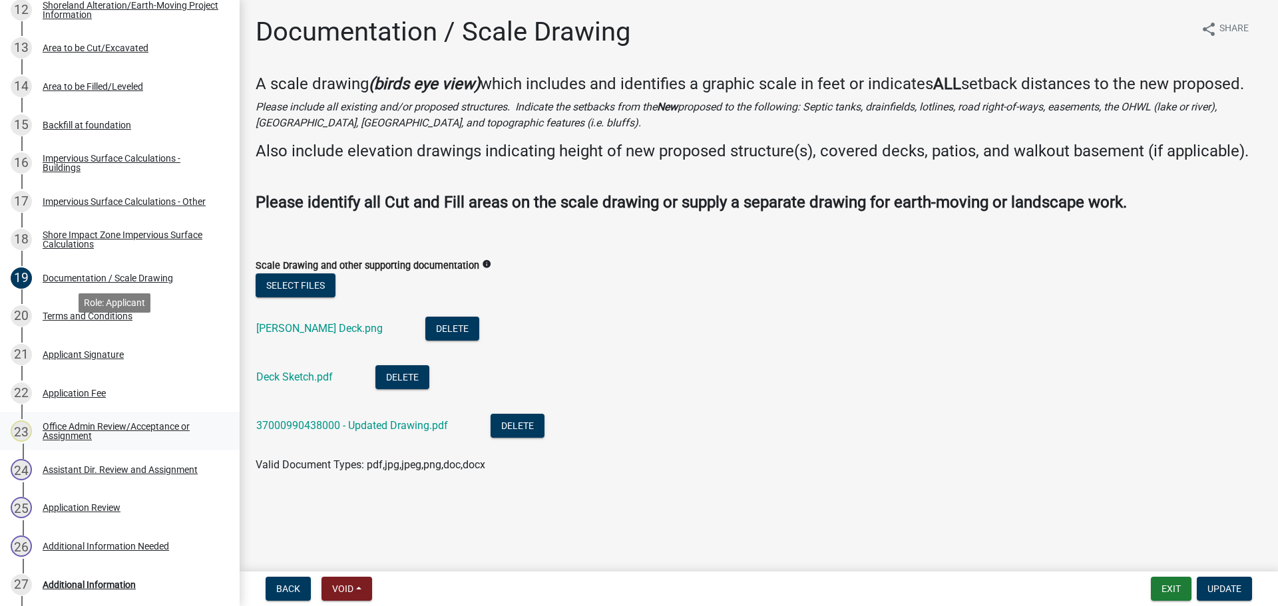
scroll to position [867, 0]
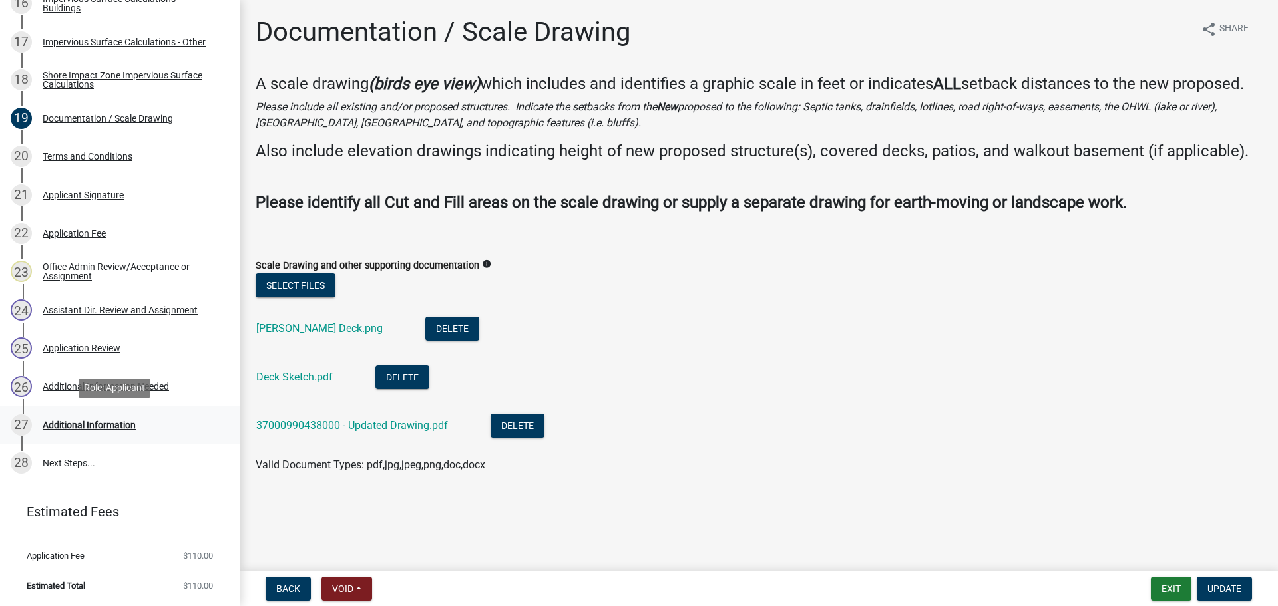
click at [199, 407] on link "27 Additional Information" at bounding box center [120, 425] width 240 height 39
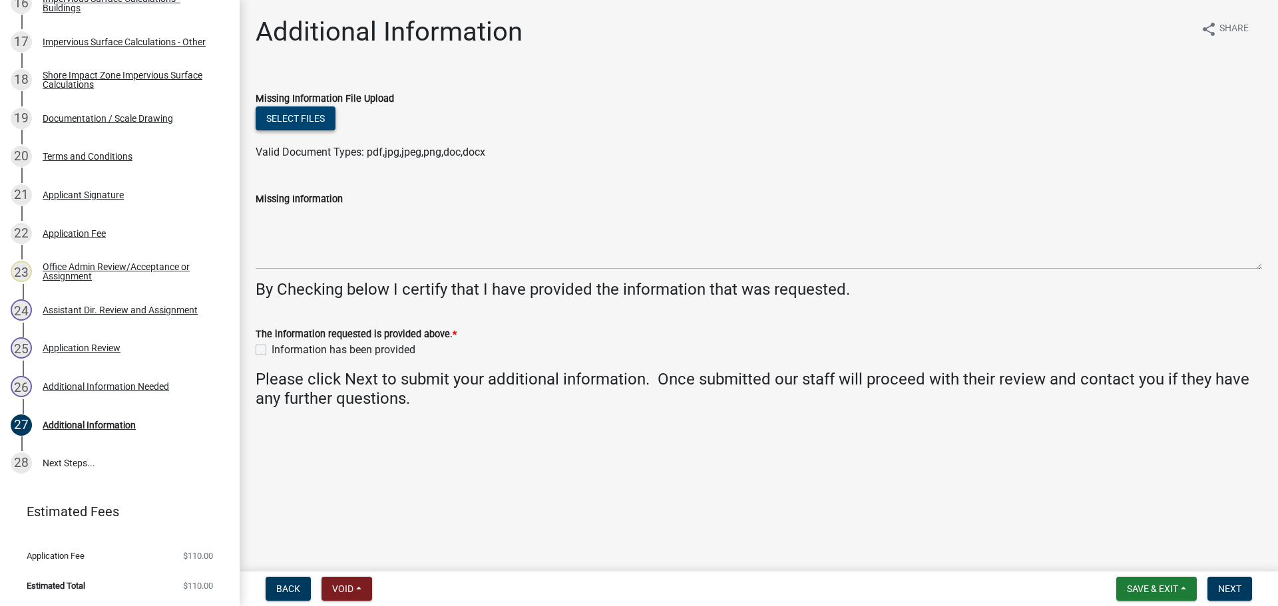
click at [330, 125] on button "Select files" at bounding box center [296, 118] width 80 height 24
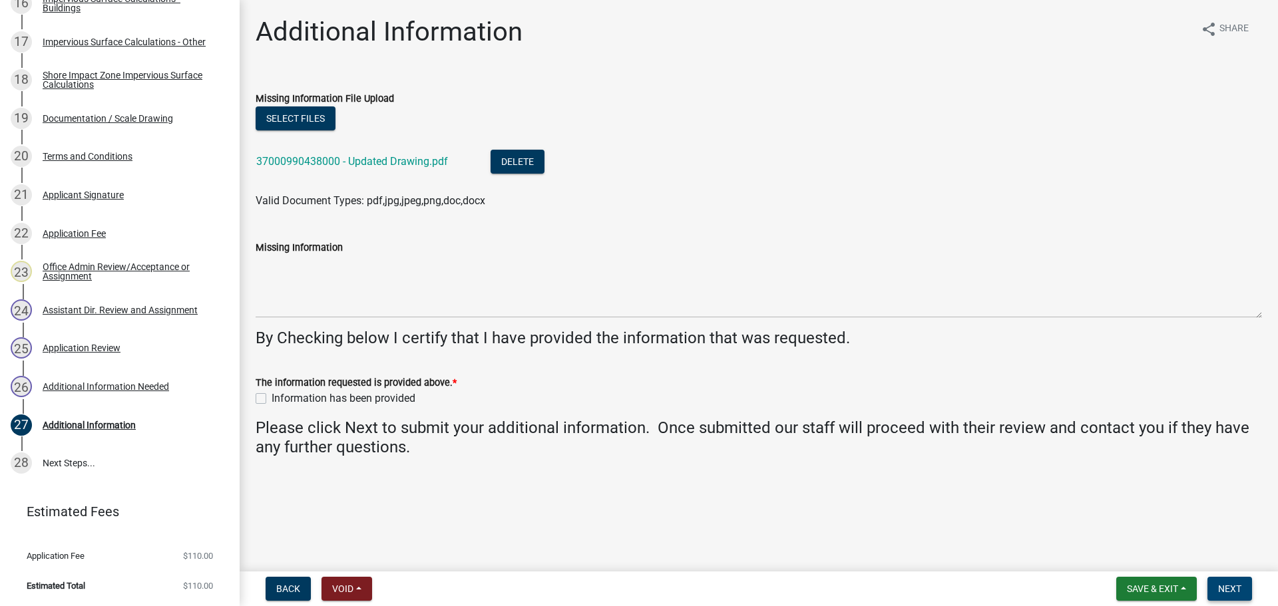
click at [1232, 591] on span "Next" at bounding box center [1229, 589] width 23 height 11
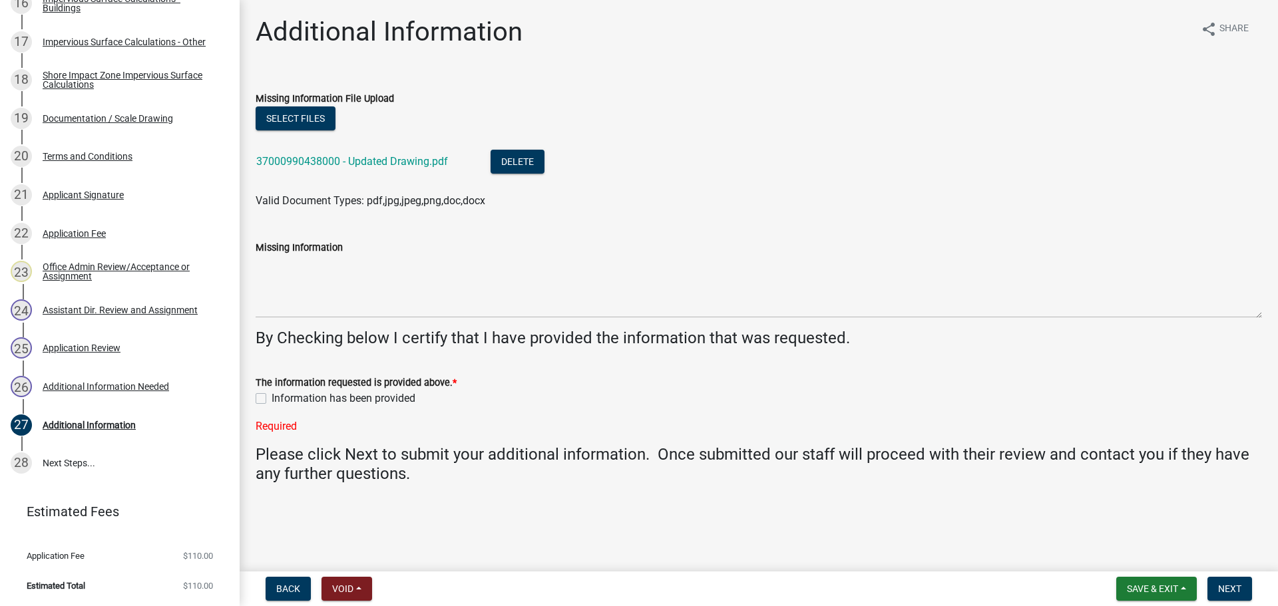
click at [271, 402] on label "Information has been provided" at bounding box center [343, 399] width 144 height 16
click at [271, 399] on input "Information has been provided" at bounding box center [275, 395] width 9 height 9
checkbox input "true"
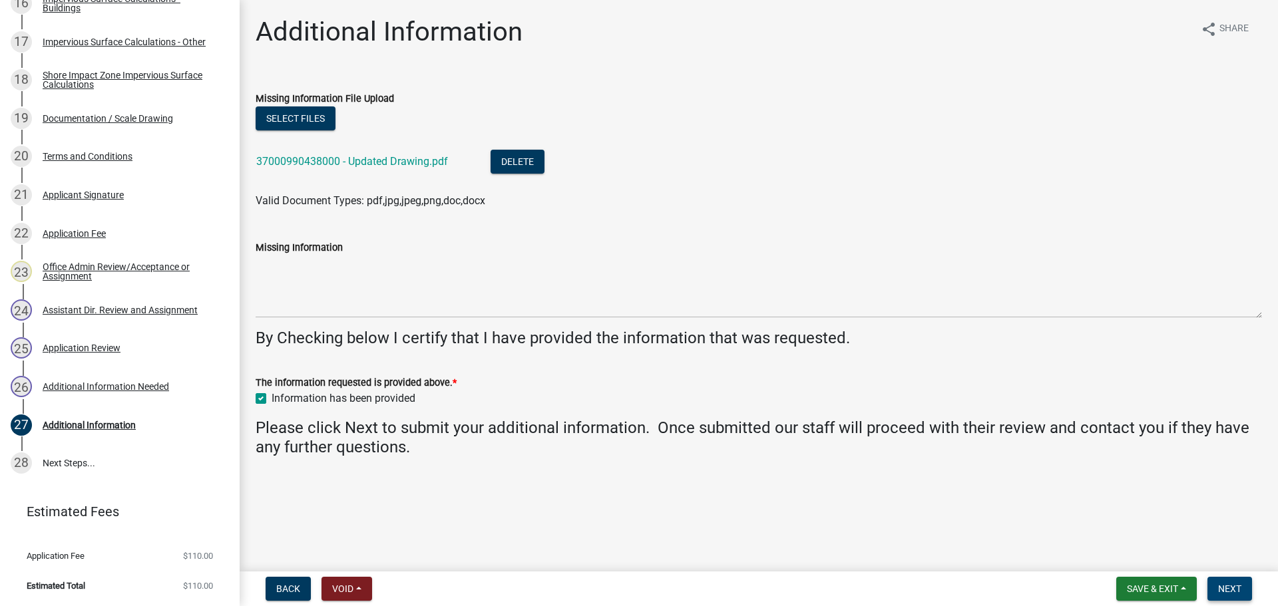
click at [1224, 582] on button "Next" at bounding box center [1229, 589] width 45 height 24
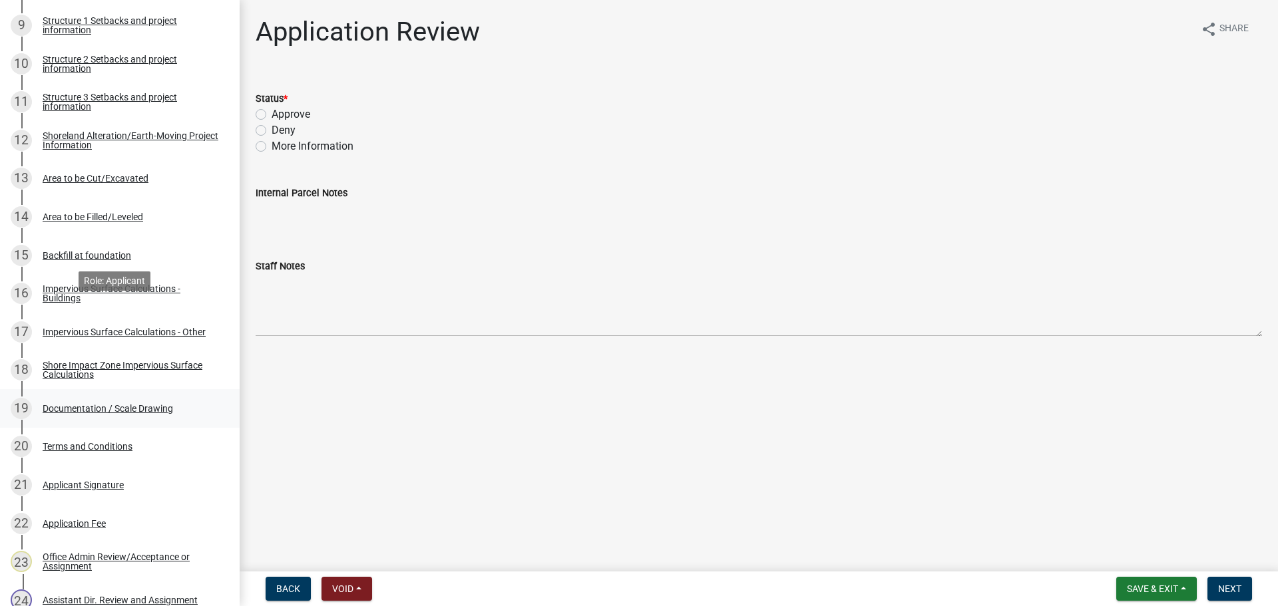
scroll to position [584, 0]
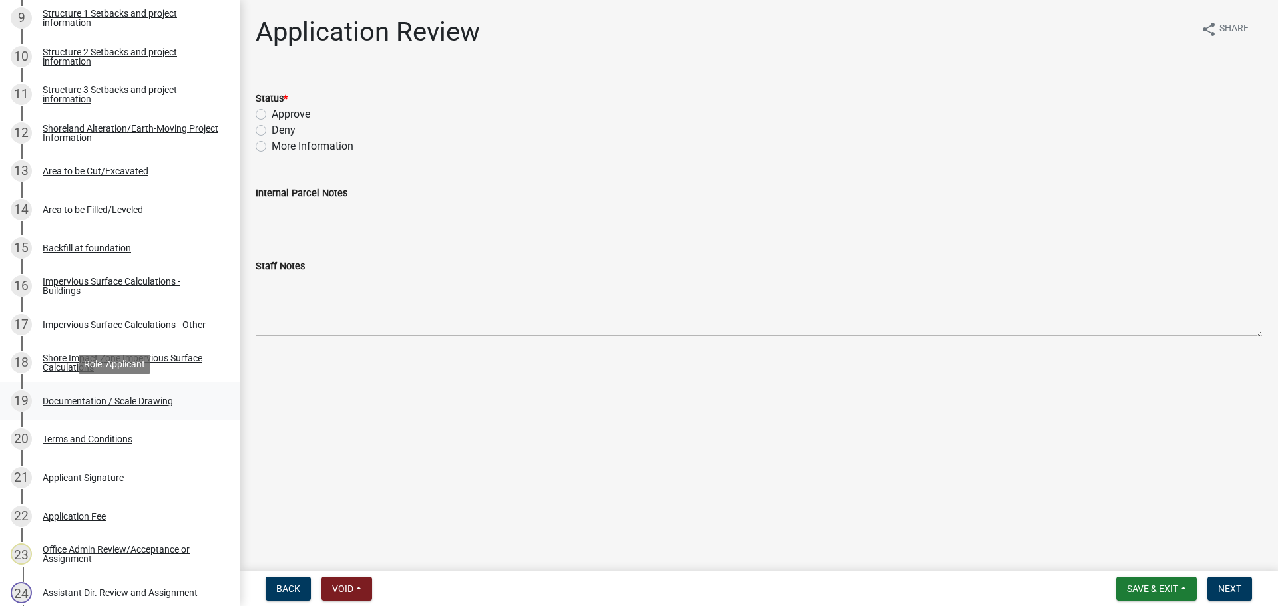
click at [148, 401] on div "Documentation / Scale Drawing" at bounding box center [108, 401] width 130 height 9
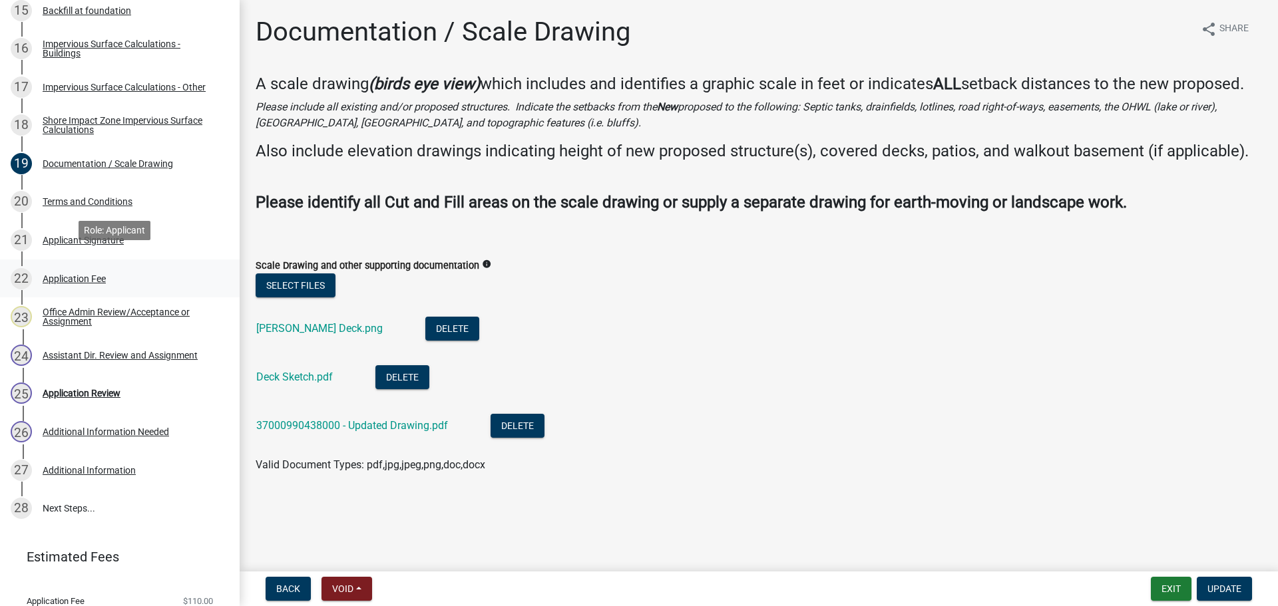
scroll to position [834, 0]
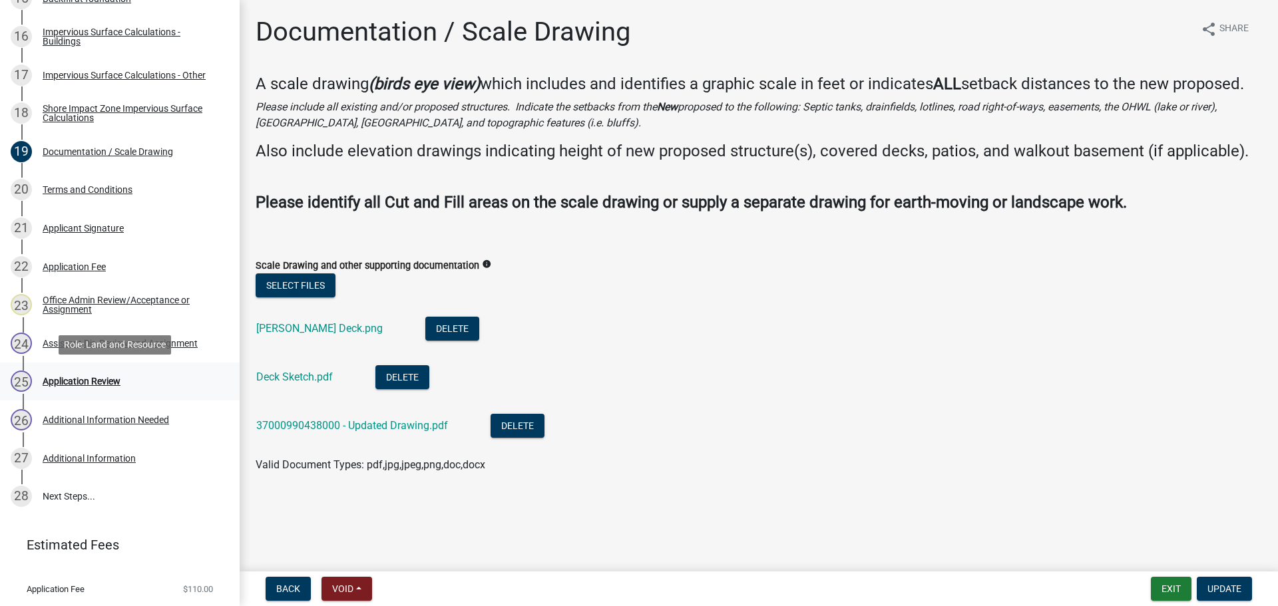
drag, startPoint x: 166, startPoint y: 387, endPoint x: 188, endPoint y: 392, distance: 21.9
click at [166, 387] on div "25 Application Review" at bounding box center [115, 381] width 208 height 21
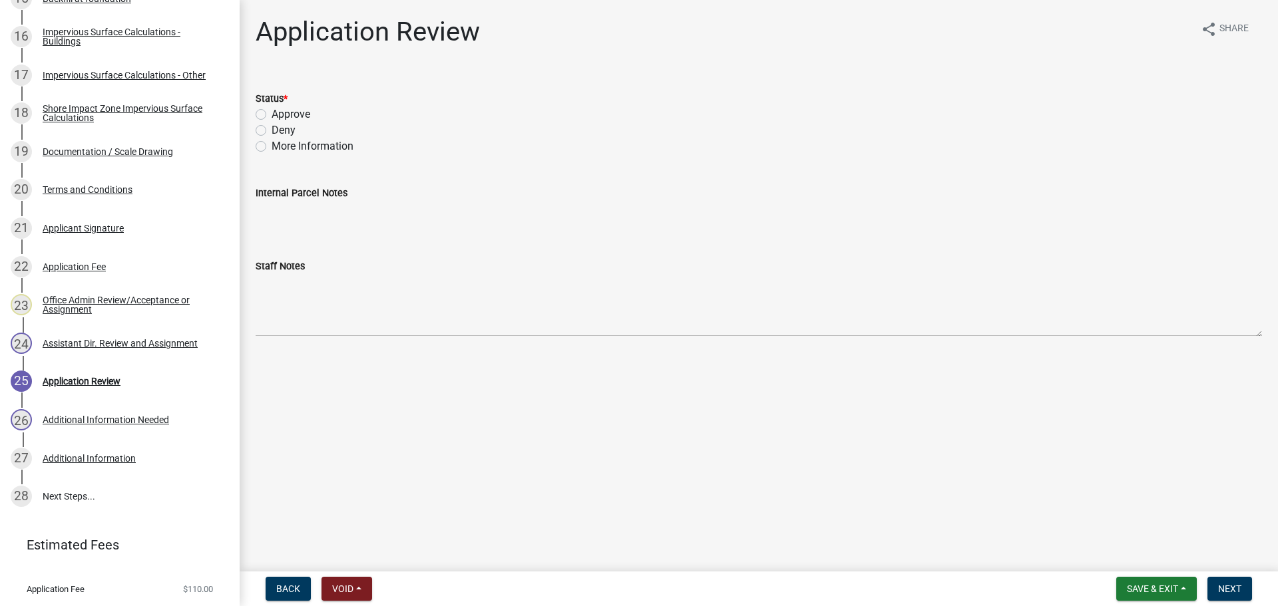
click at [289, 117] on label "Approve" at bounding box center [290, 114] width 39 height 16
click at [280, 115] on input "Approve" at bounding box center [275, 110] width 9 height 9
radio input "true"
click at [1242, 588] on button "Next" at bounding box center [1229, 589] width 45 height 24
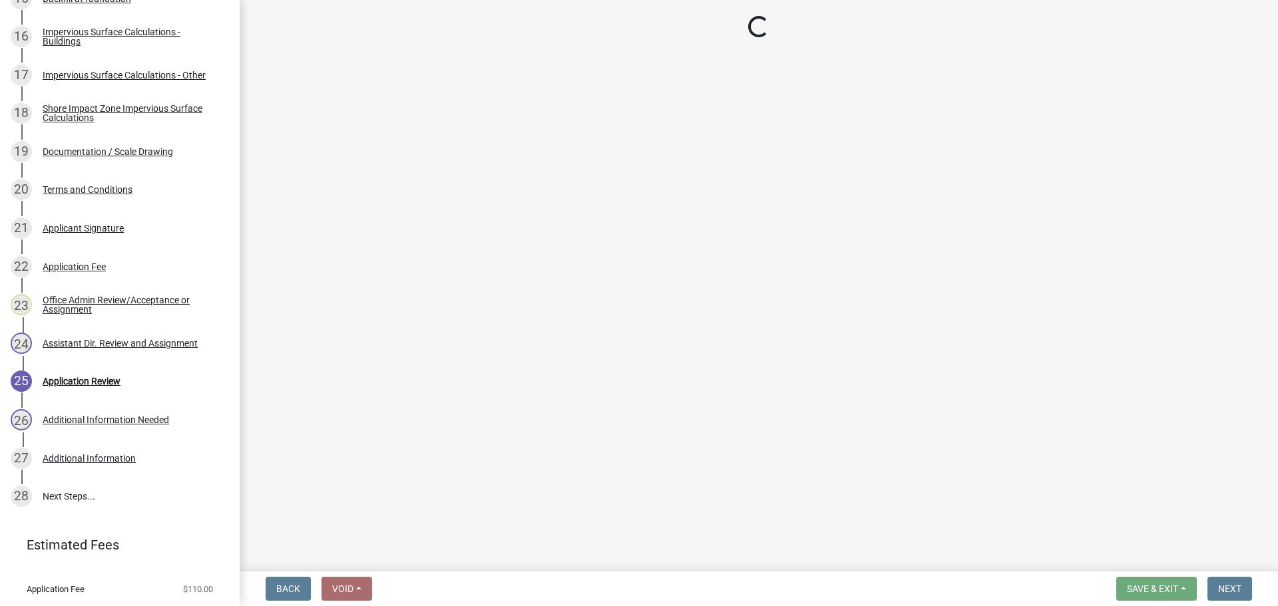
scroll to position [1103, 0]
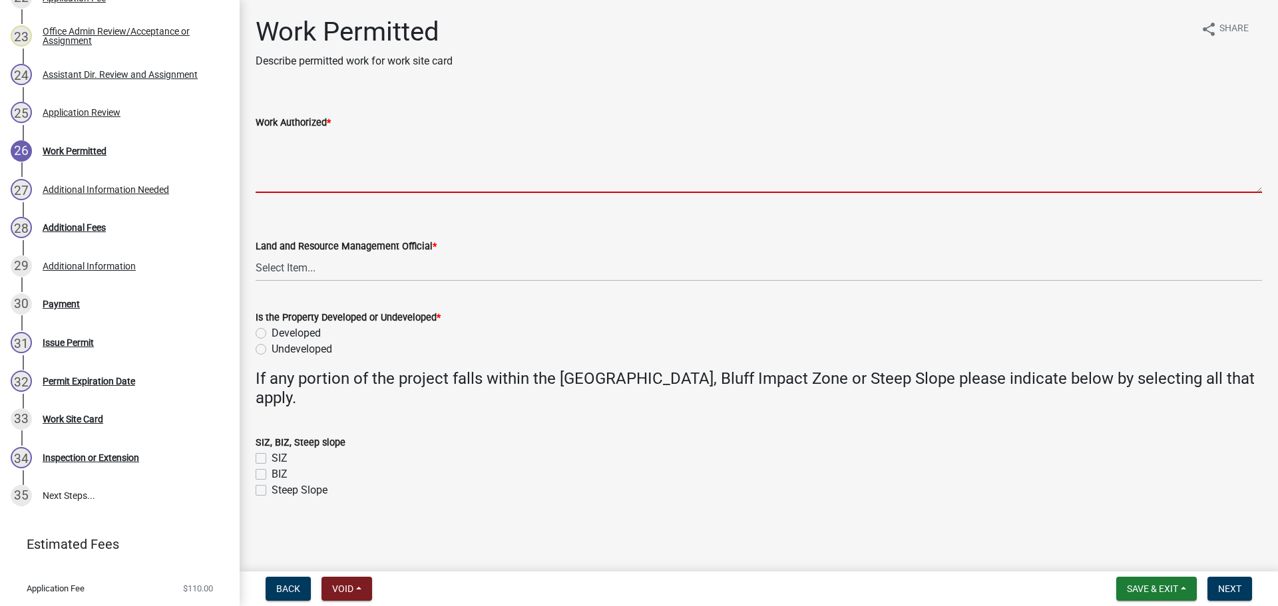
click at [677, 174] on textarea "Work Authorized *" at bounding box center [759, 161] width 1006 height 63
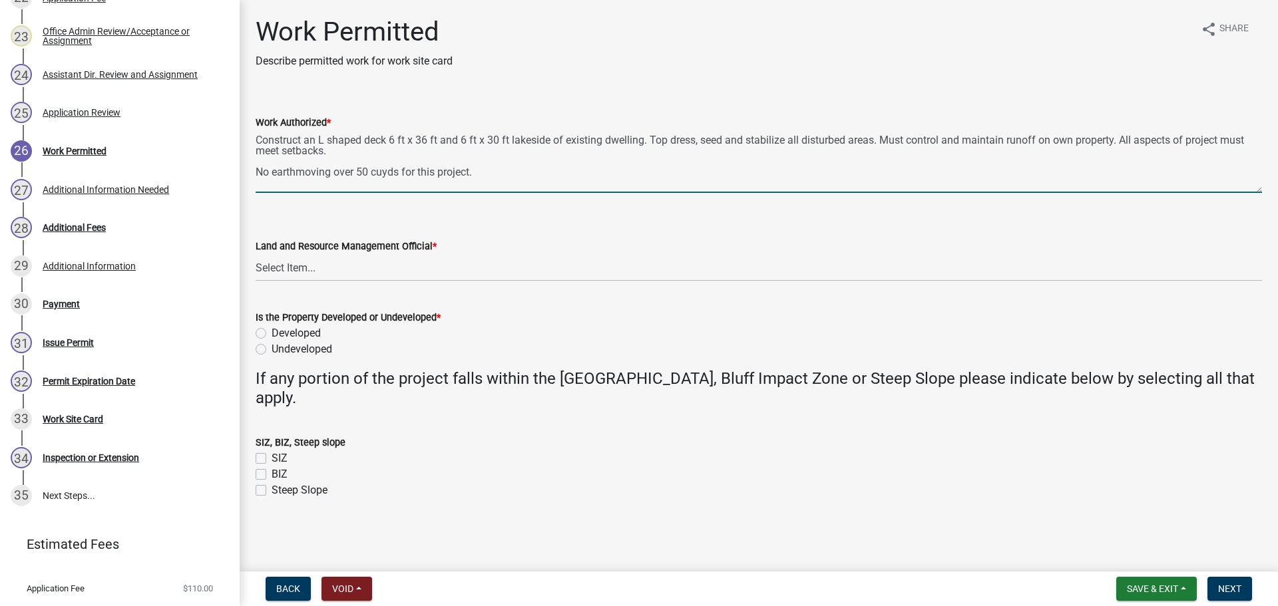
type textarea "Construct an L shaped deck 6 ft x 36 ft and 6 ft x 30 ft lakeside of existing d…"
click at [450, 252] on div "Land and Resource Management Official *" at bounding box center [759, 246] width 1006 height 16
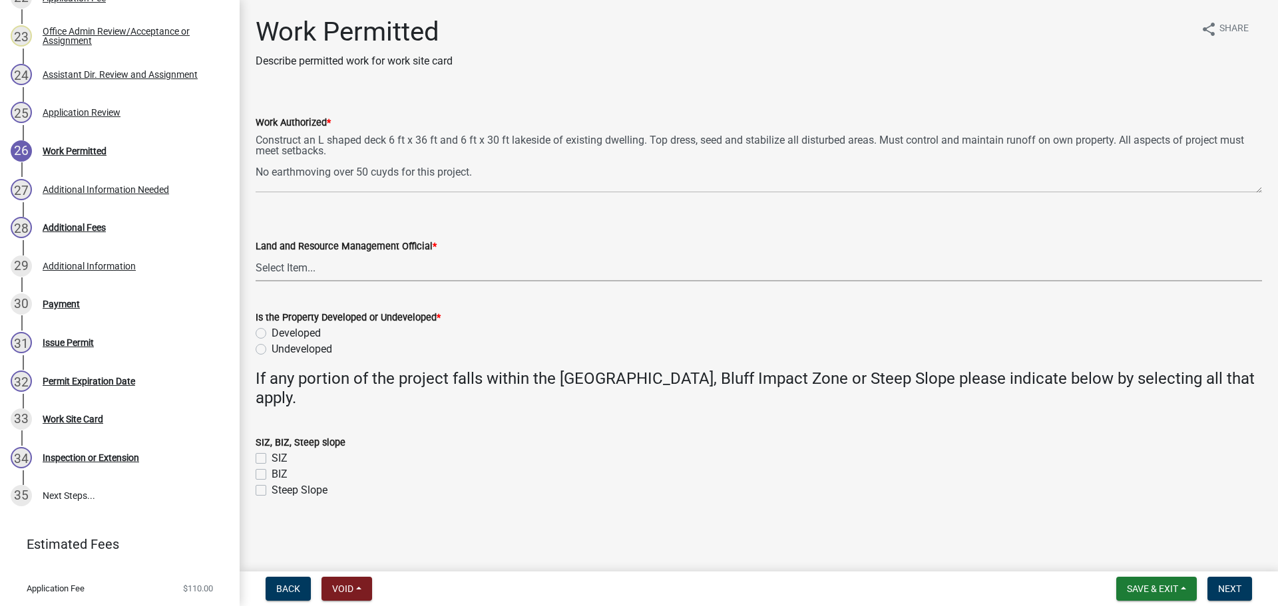
click at [466, 265] on select "Select Item... [PERSON_NAME] [PERSON_NAME] [PERSON_NAME] [PERSON_NAME] [PERSON_…" at bounding box center [759, 267] width 1006 height 27
click at [256, 254] on select "Select Item... [PERSON_NAME] [PERSON_NAME] [PERSON_NAME] [PERSON_NAME] [PERSON_…" at bounding box center [759, 267] width 1006 height 27
select select "f6a741f6-6d10-4601-9562-2e8ce244b7e0"
click at [405, 325] on div "Is the Property Developed or Undeveloped *" at bounding box center [759, 317] width 1006 height 16
click at [333, 329] on div "Developed" at bounding box center [759, 333] width 1006 height 16
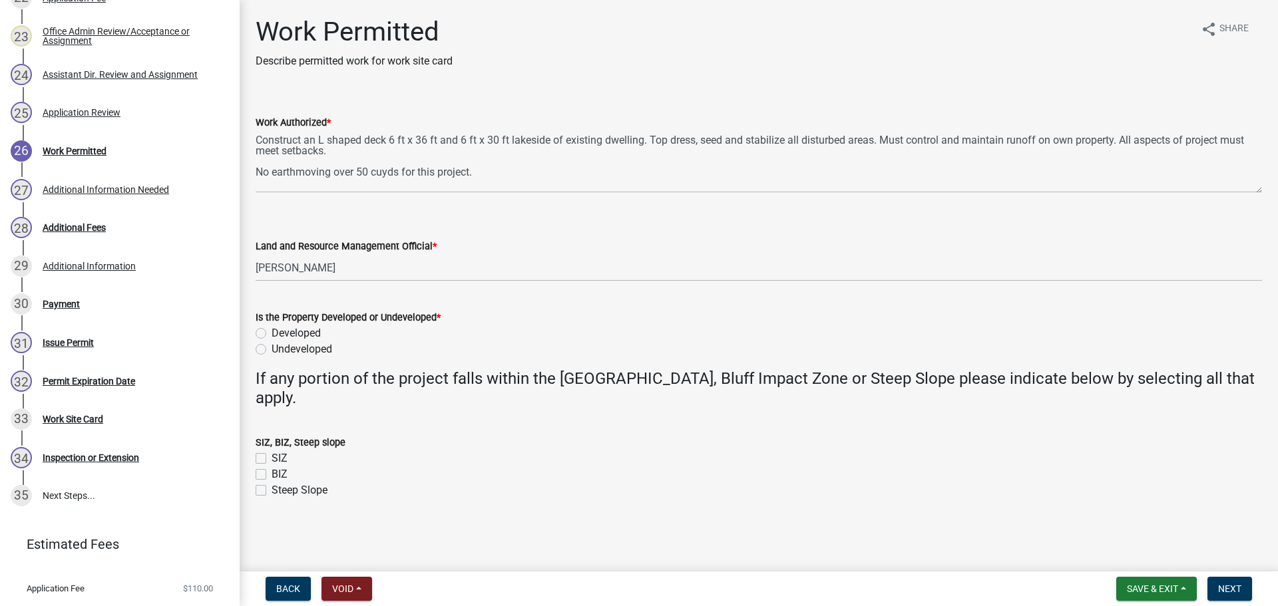
click at [315, 331] on label "Developed" at bounding box center [295, 333] width 49 height 16
click at [280, 331] on input "Developed" at bounding box center [275, 329] width 9 height 9
radio input "true"
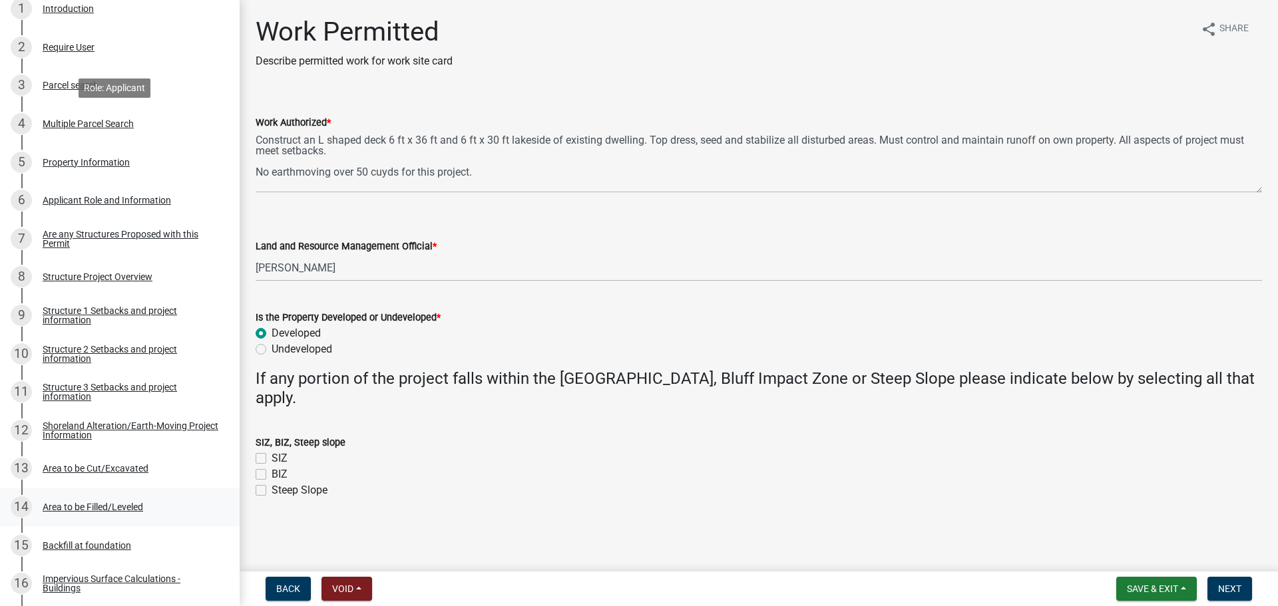
scroll to position [0, 0]
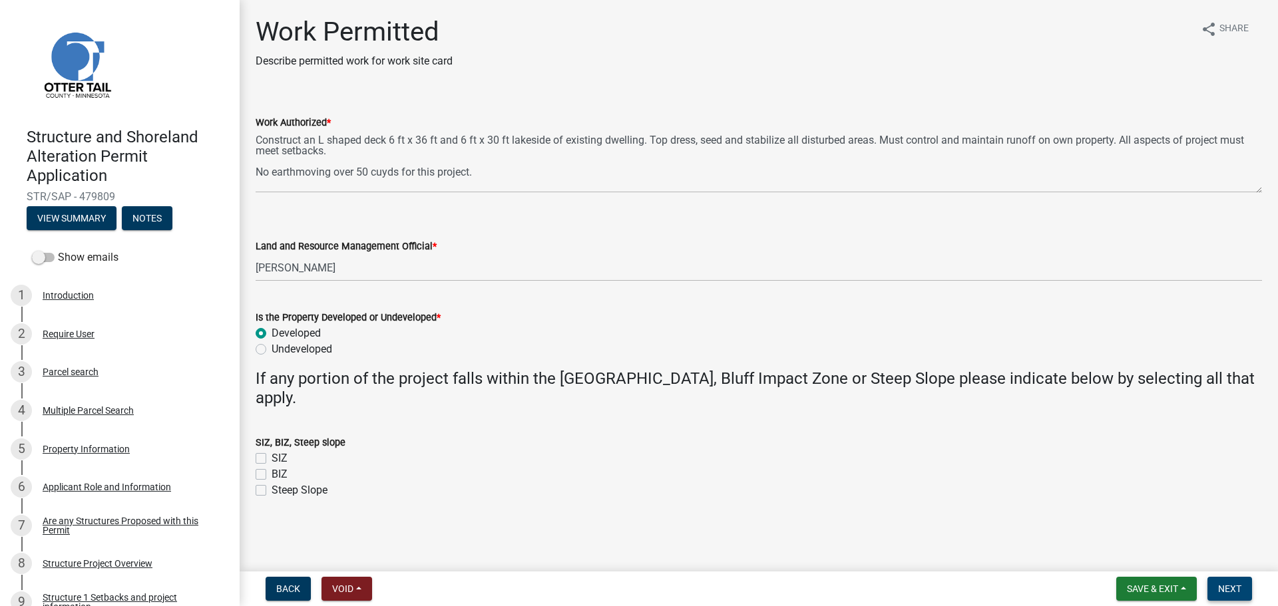
click at [1228, 589] on span "Next" at bounding box center [1229, 589] width 23 height 11
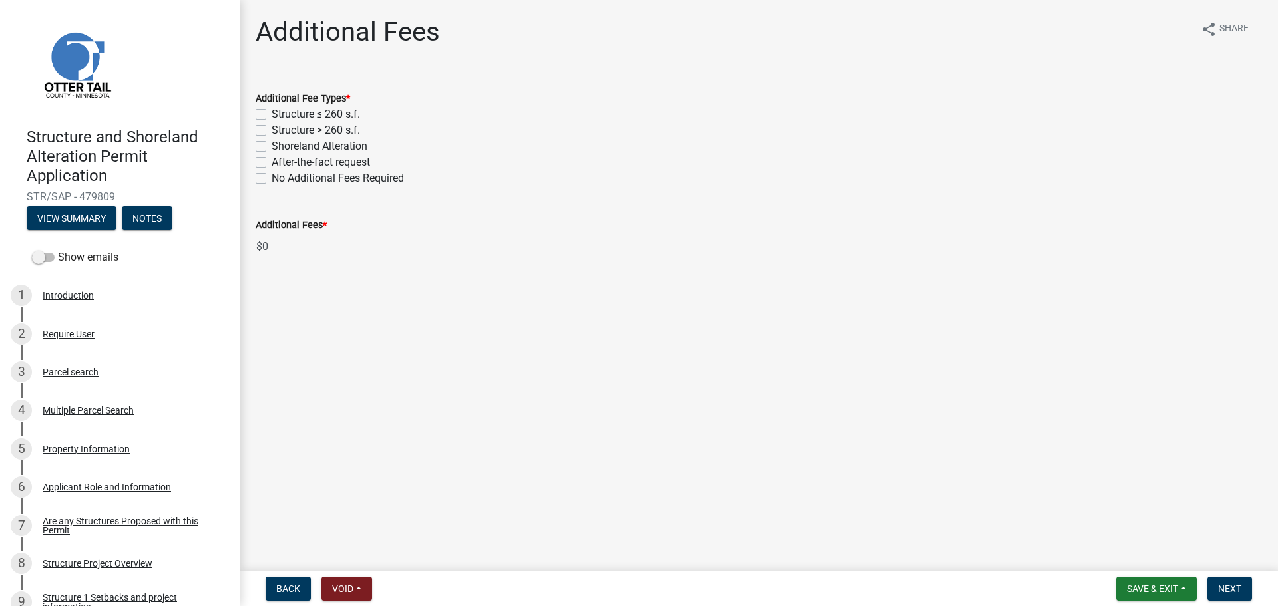
drag, startPoint x: 319, startPoint y: 126, endPoint x: 343, endPoint y: 140, distance: 27.7
click at [319, 126] on label "Structure > 260 s.f." at bounding box center [315, 130] width 88 height 16
click at [280, 126] on input "Structure > 260 s.f." at bounding box center [275, 126] width 9 height 9
checkbox input "true"
checkbox input "false"
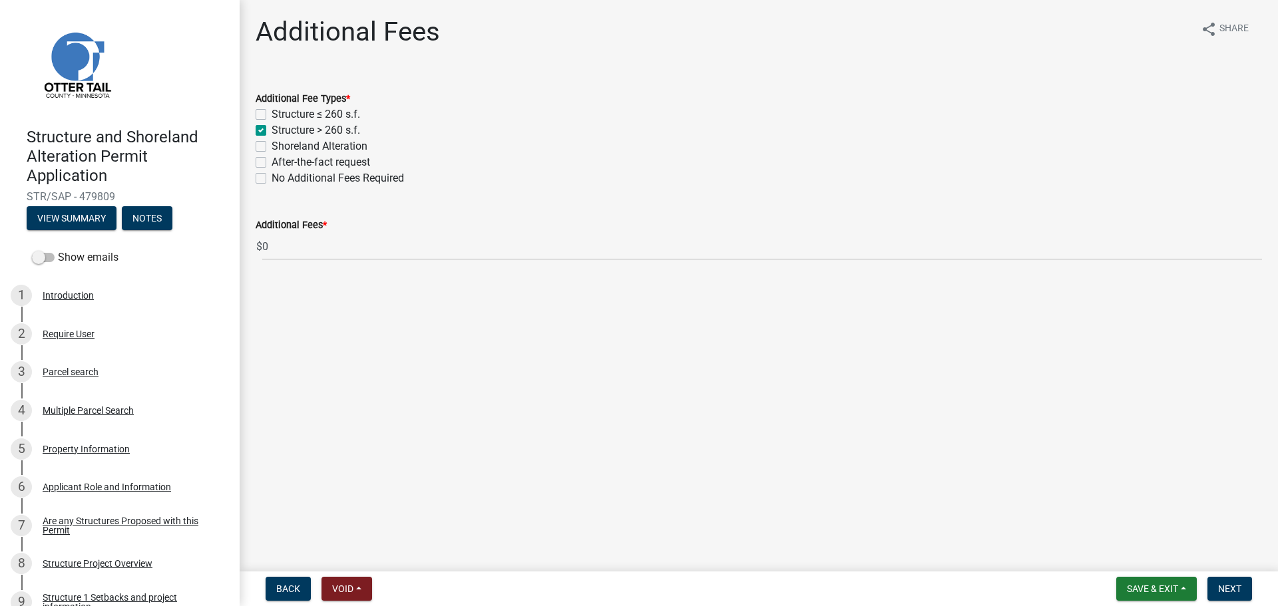
checkbox input "true"
checkbox input "false"
click at [1225, 582] on button "Next" at bounding box center [1229, 589] width 45 height 24
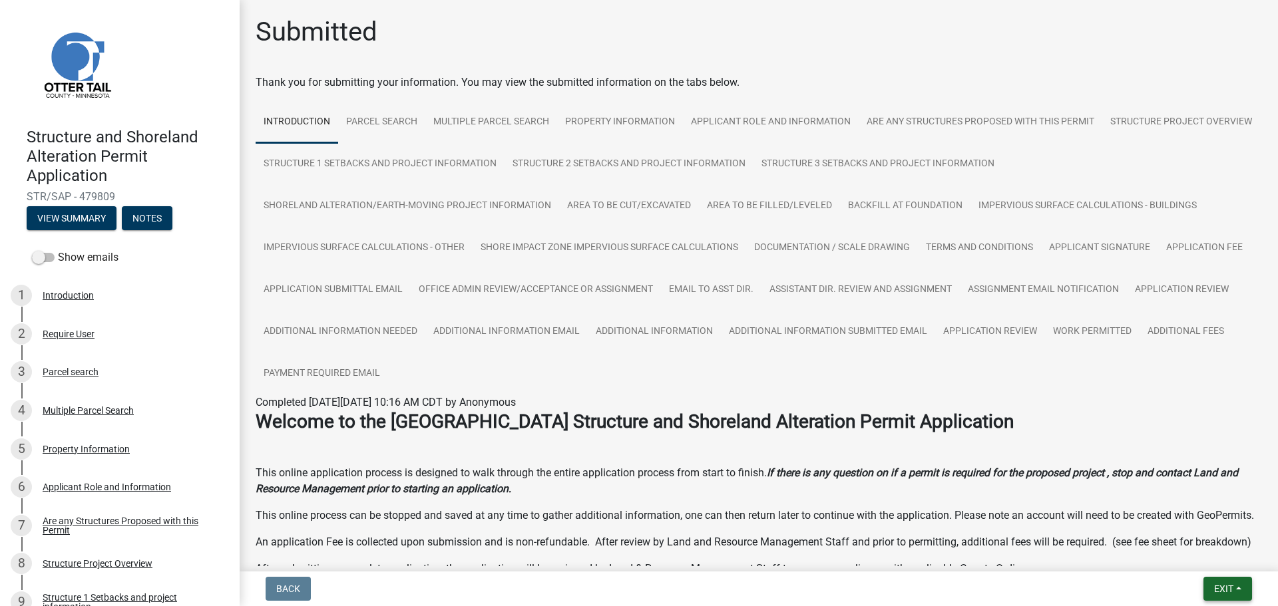
click at [1248, 594] on button "Exit" at bounding box center [1227, 589] width 49 height 24
click at [1228, 564] on button "Save & Exit" at bounding box center [1198, 554] width 106 height 32
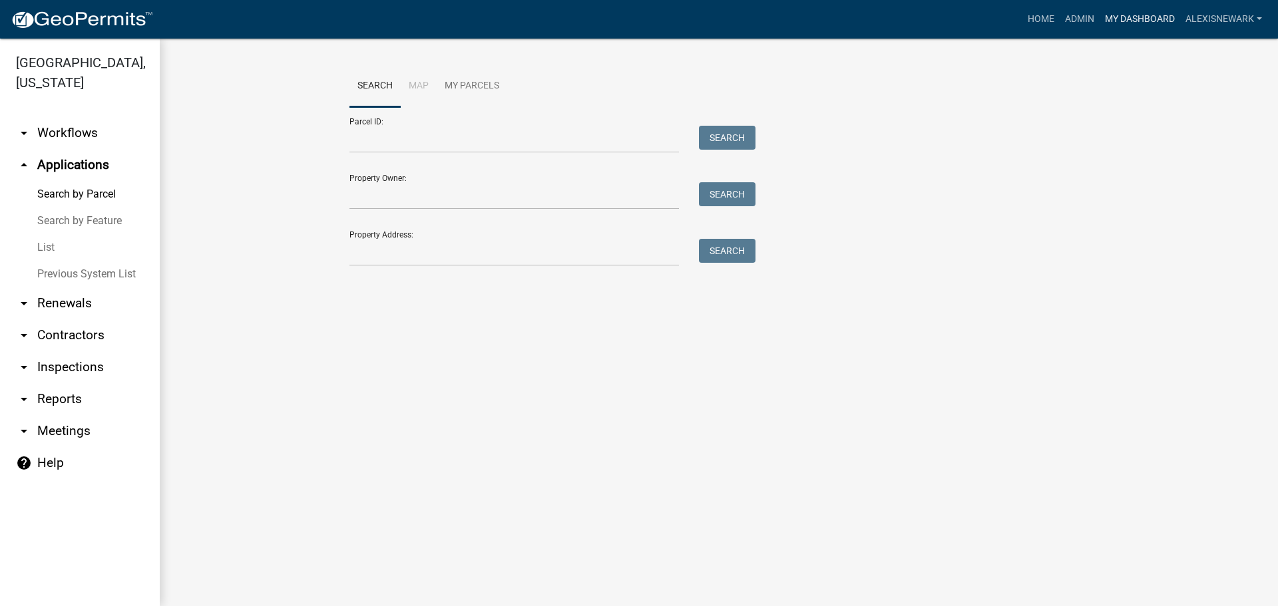
click at [1110, 13] on link "My Dashboard" at bounding box center [1139, 19] width 81 height 25
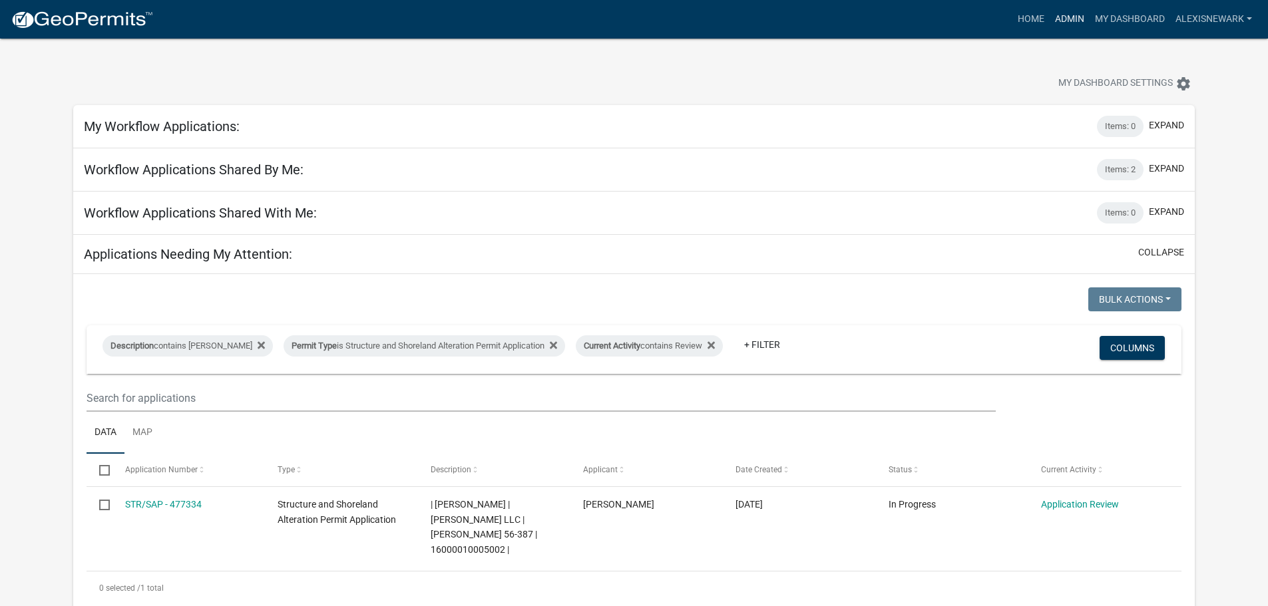
click at [1078, 13] on link "Admin" at bounding box center [1069, 19] width 40 height 25
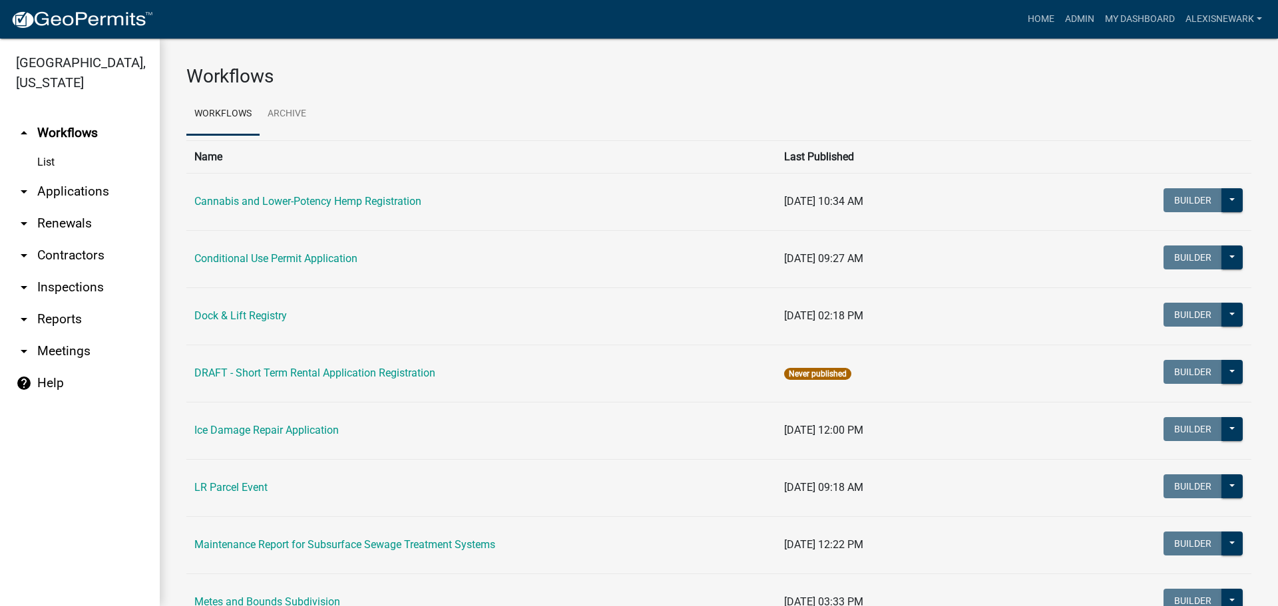
drag, startPoint x: 100, startPoint y: 197, endPoint x: 158, endPoint y: 194, distance: 58.6
click at [100, 196] on link "arrow_drop_down Applications" at bounding box center [80, 192] width 160 height 32
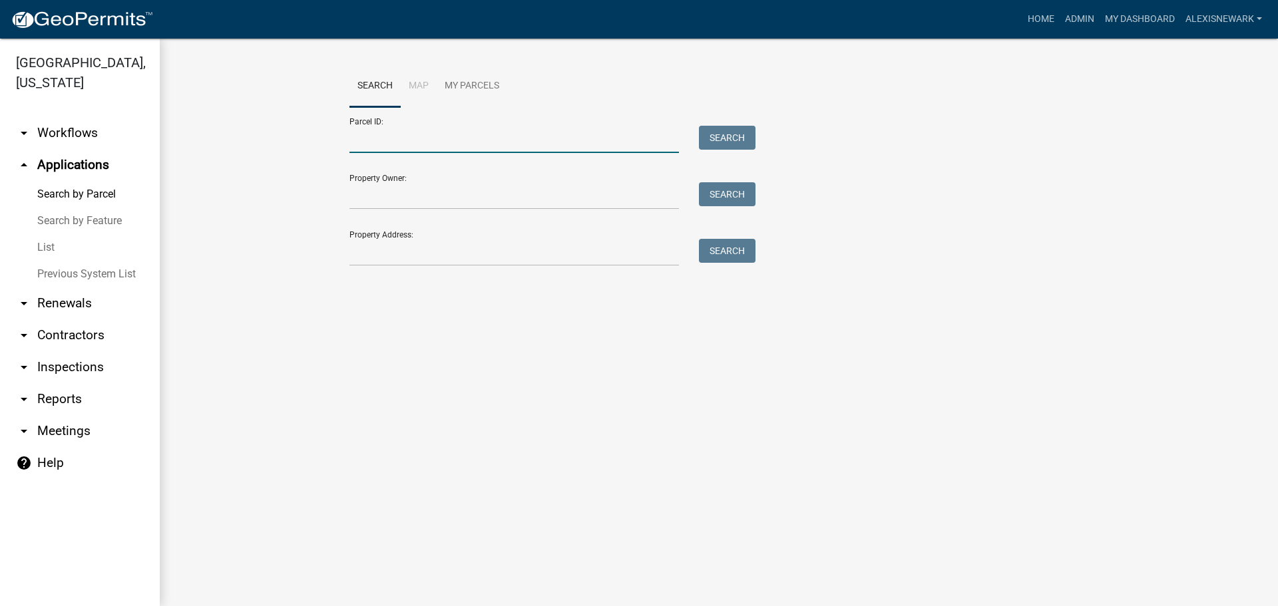
click at [389, 143] on input "Parcel ID:" at bounding box center [513, 139] width 329 height 27
paste input "17000991776000"
type input "17000991776000"
click at [745, 125] on div "Parcel ID: 17000991776000 Search" at bounding box center [548, 130] width 399 height 46
click at [747, 130] on button "Search" at bounding box center [727, 138] width 57 height 24
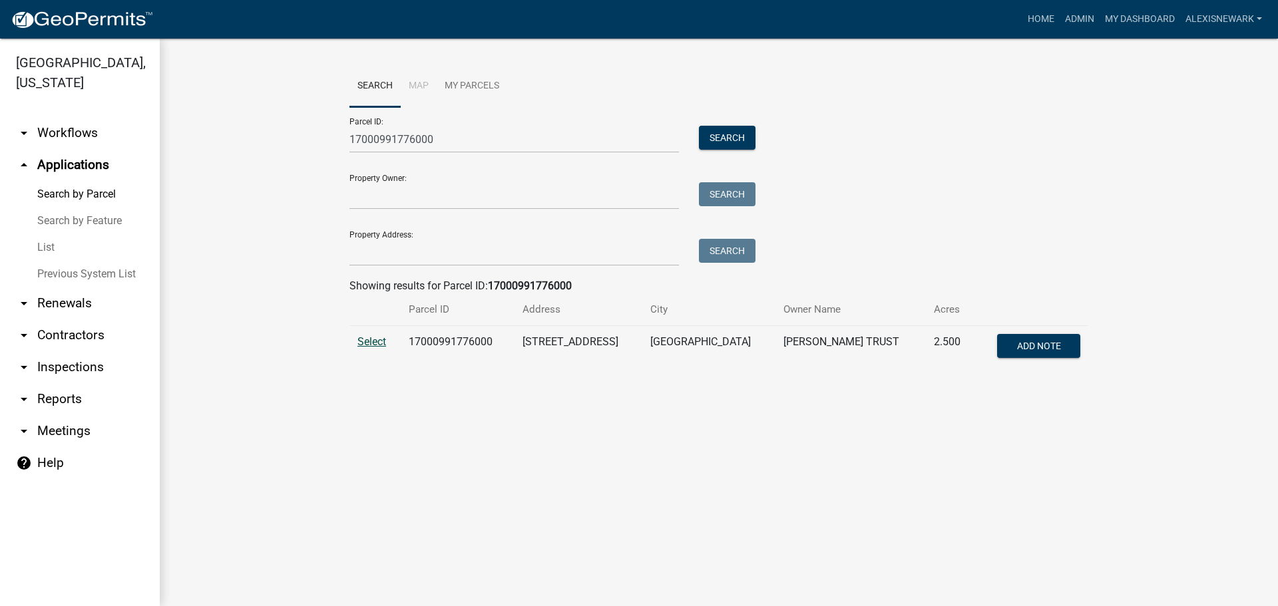
click at [382, 336] on span "Select" at bounding box center [371, 341] width 29 height 13
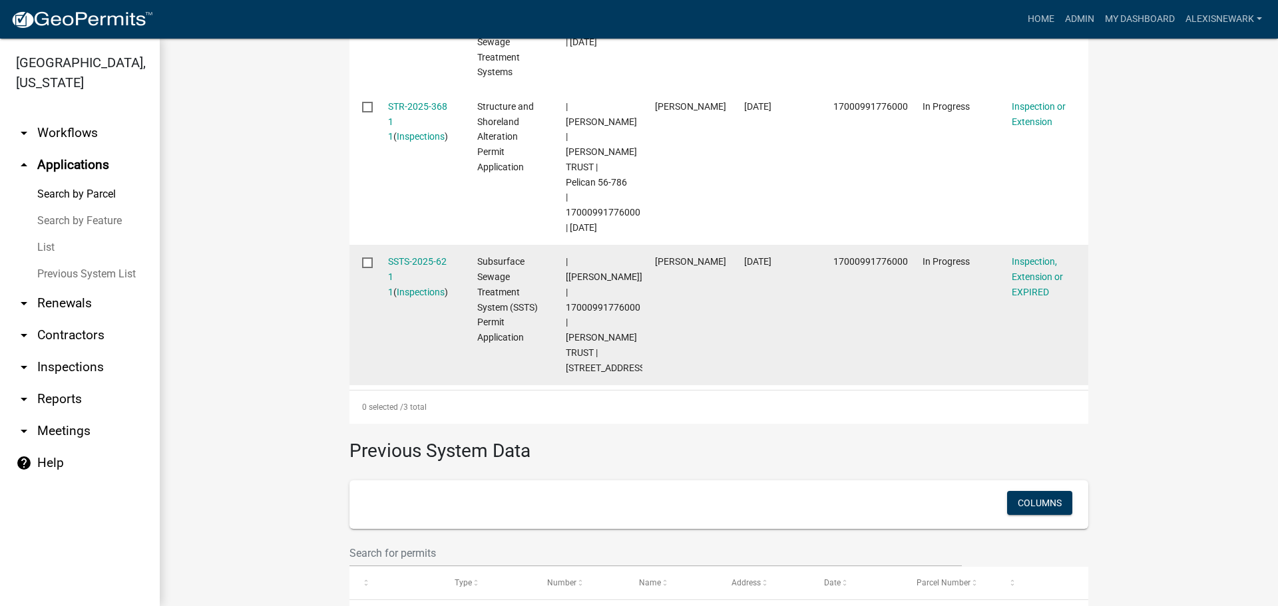
scroll to position [566, 0]
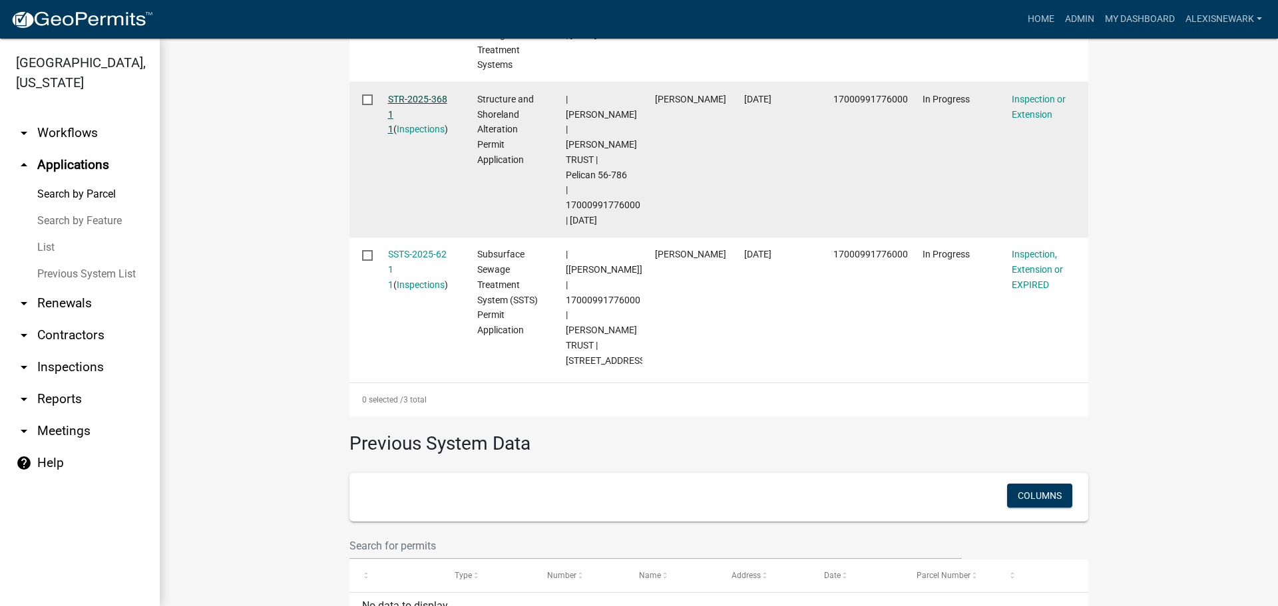
click at [425, 96] on link "STR-2025-368 1 1" at bounding box center [417, 114] width 59 height 41
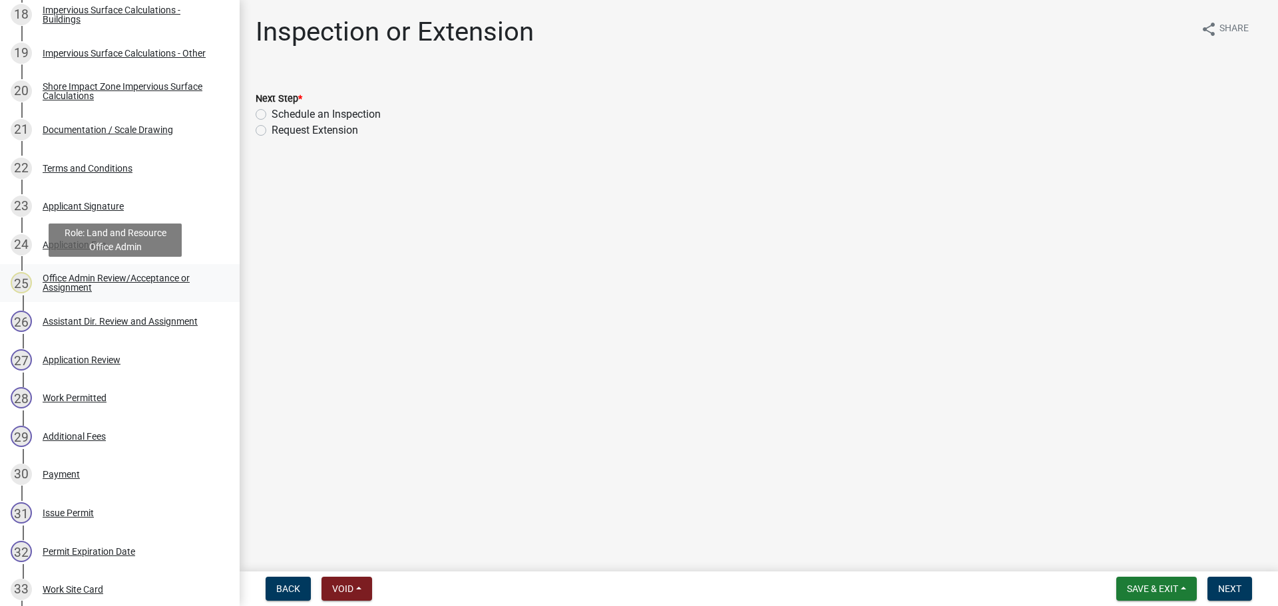
scroll to position [932, 0]
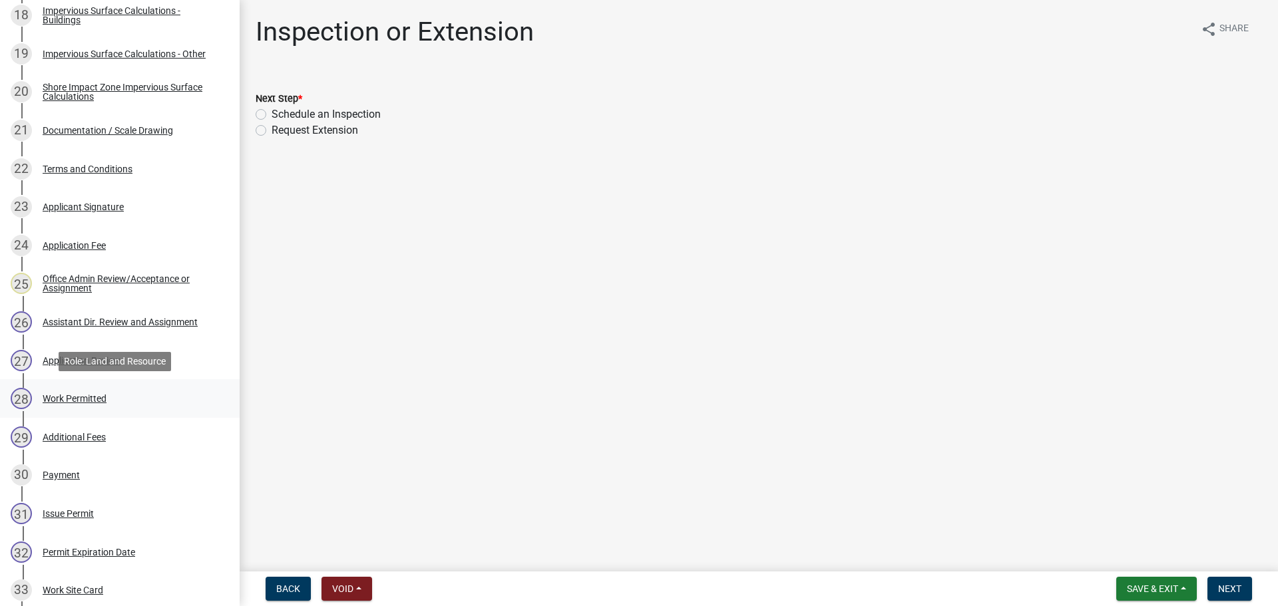
click at [162, 387] on link "28 Work Permitted" at bounding box center [120, 398] width 240 height 39
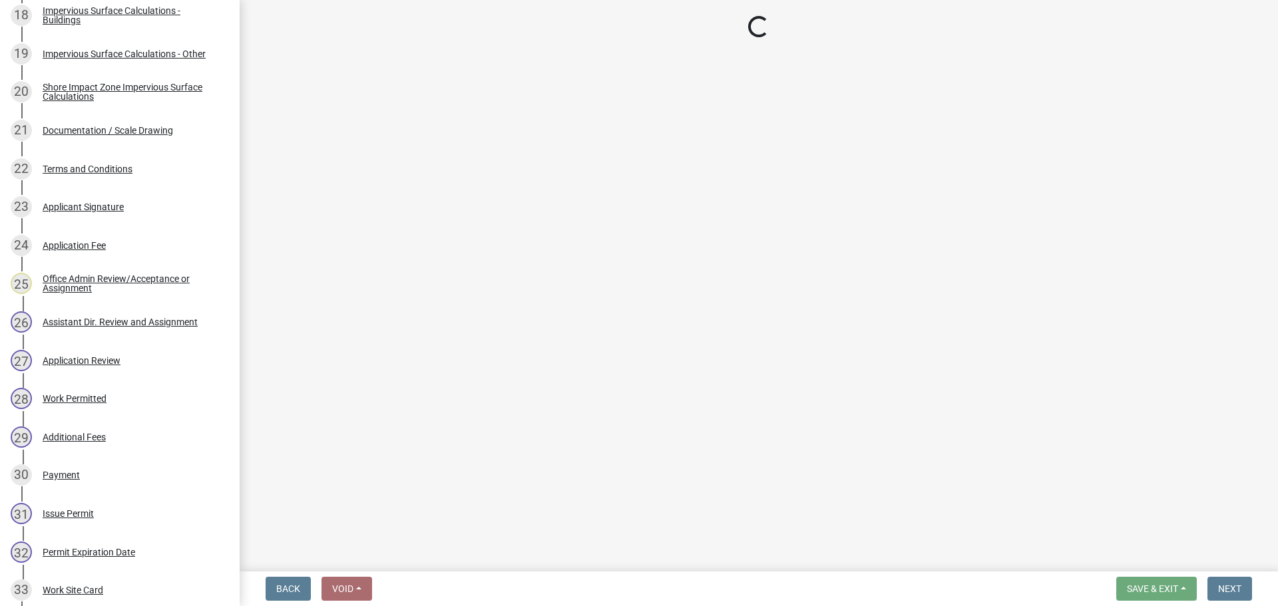
select select "f6a741f6-6d10-4601-9562-2e8ce244b7e0"
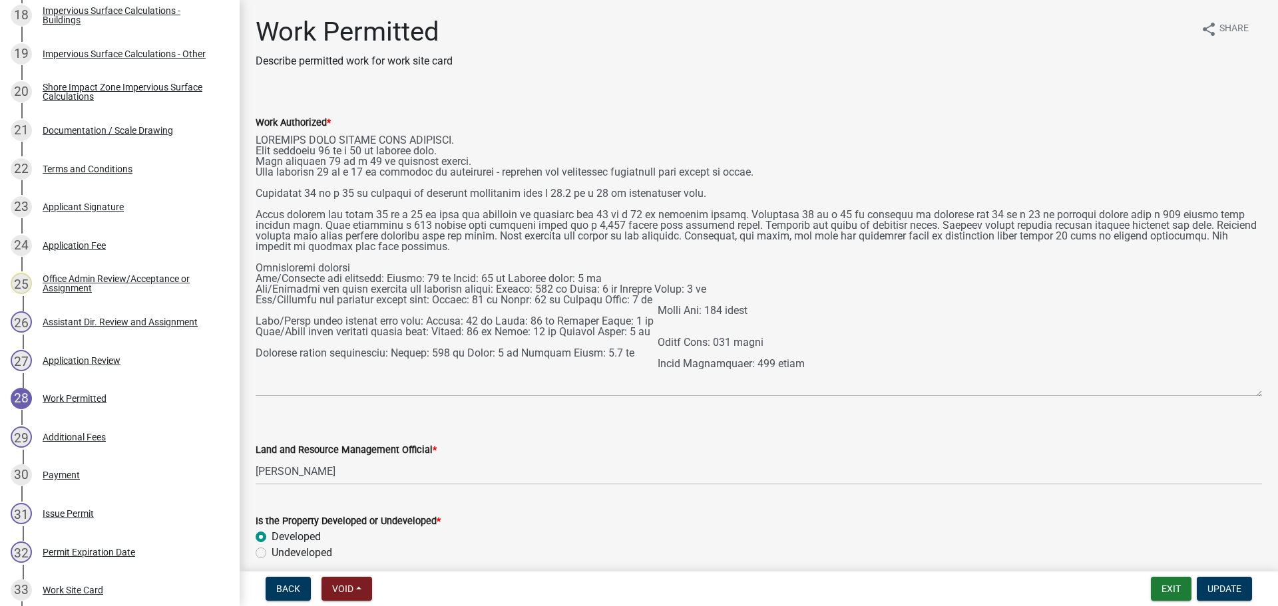
drag, startPoint x: 1253, startPoint y: 187, endPoint x: 1290, endPoint y: 391, distance: 206.9
click at [1267, 391] on html "Internet Explorer does NOT work with GeoPermits. Get a new browser for more sec…" at bounding box center [639, 303] width 1278 height 606
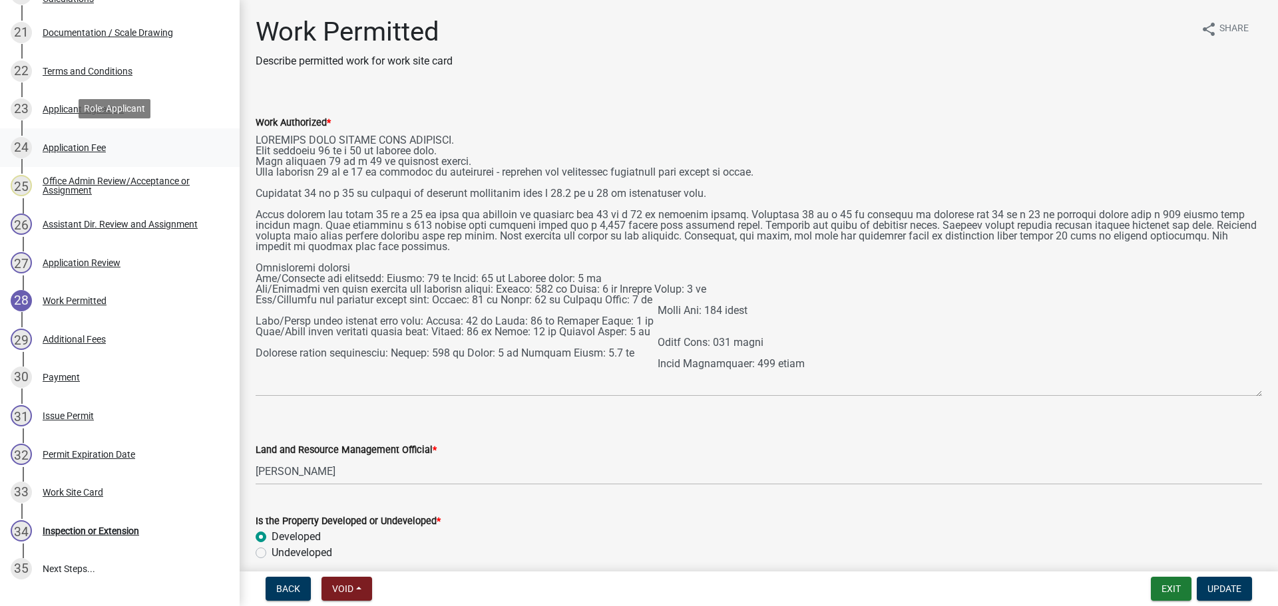
scroll to position [1031, 0]
